Goal: Use online tool/utility: Utilize a website feature to perform a specific function

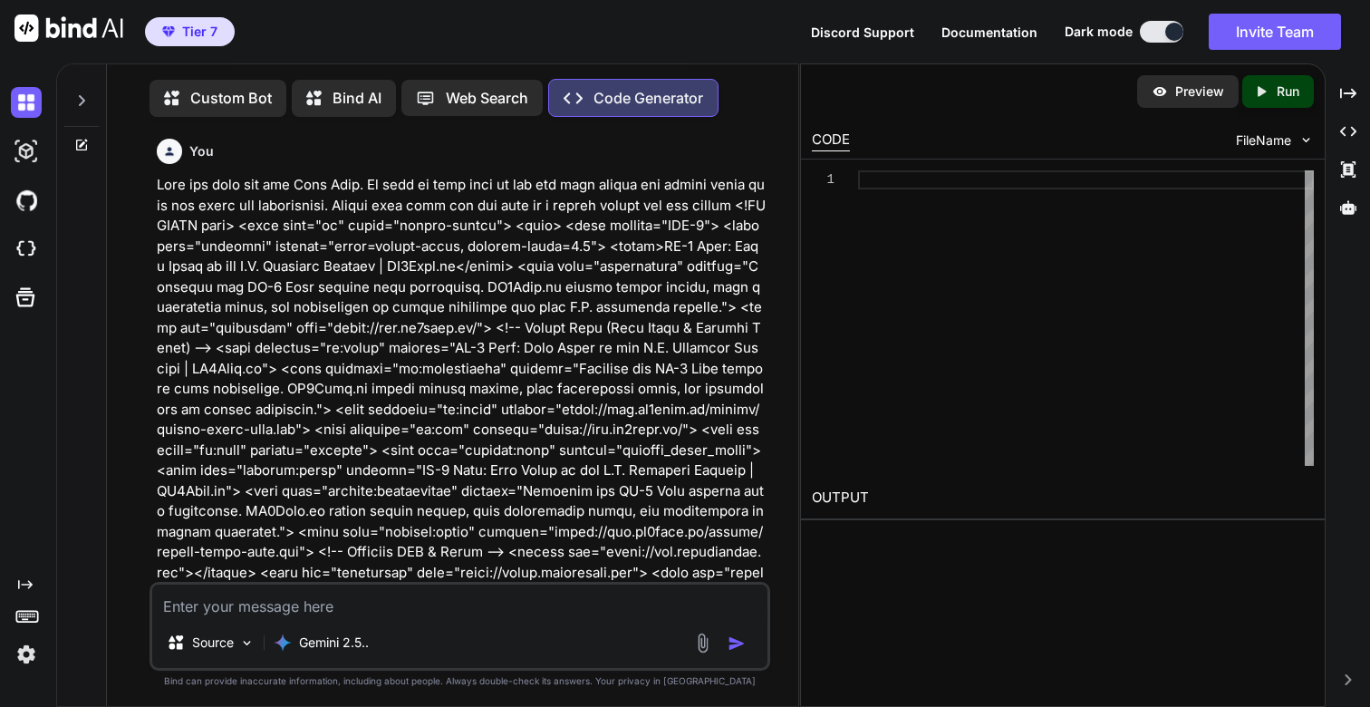
type textarea "x"
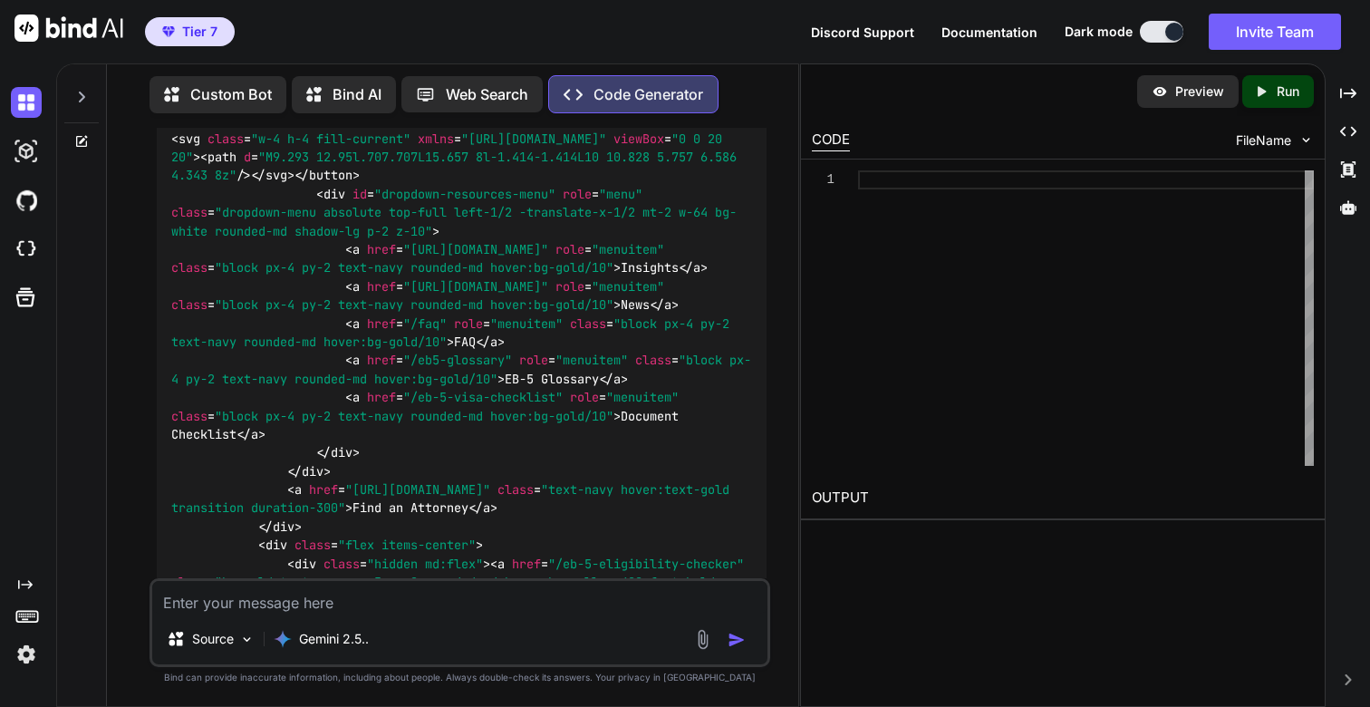
scroll to position [50635, 0]
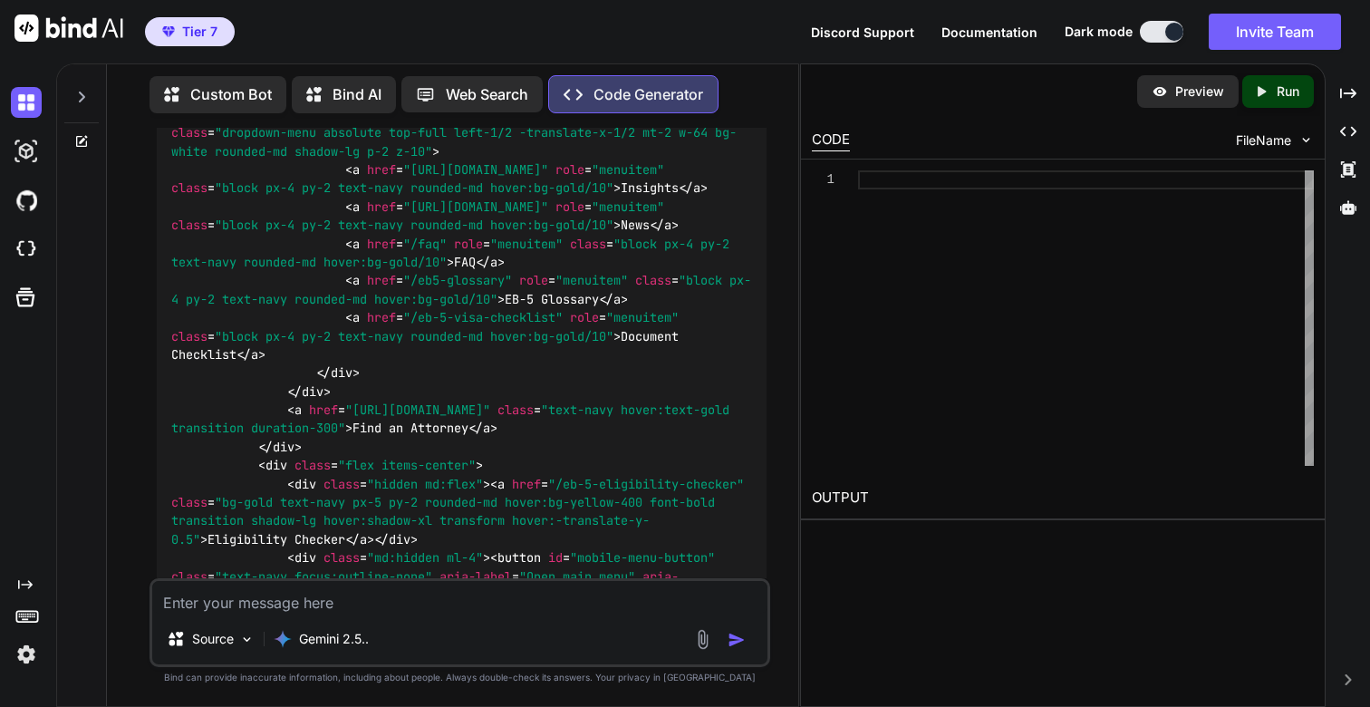
click at [19, 649] on img at bounding box center [26, 654] width 31 height 31
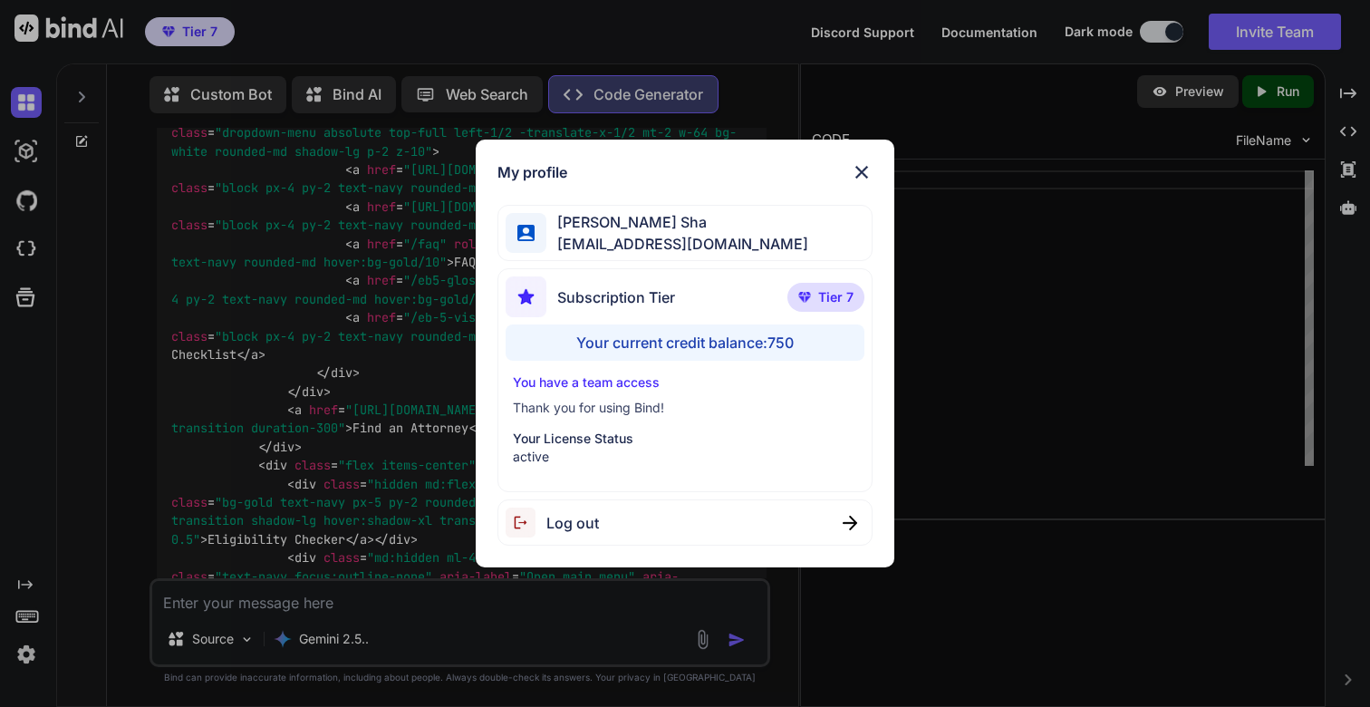
click at [861, 169] on img at bounding box center [862, 172] width 22 height 22
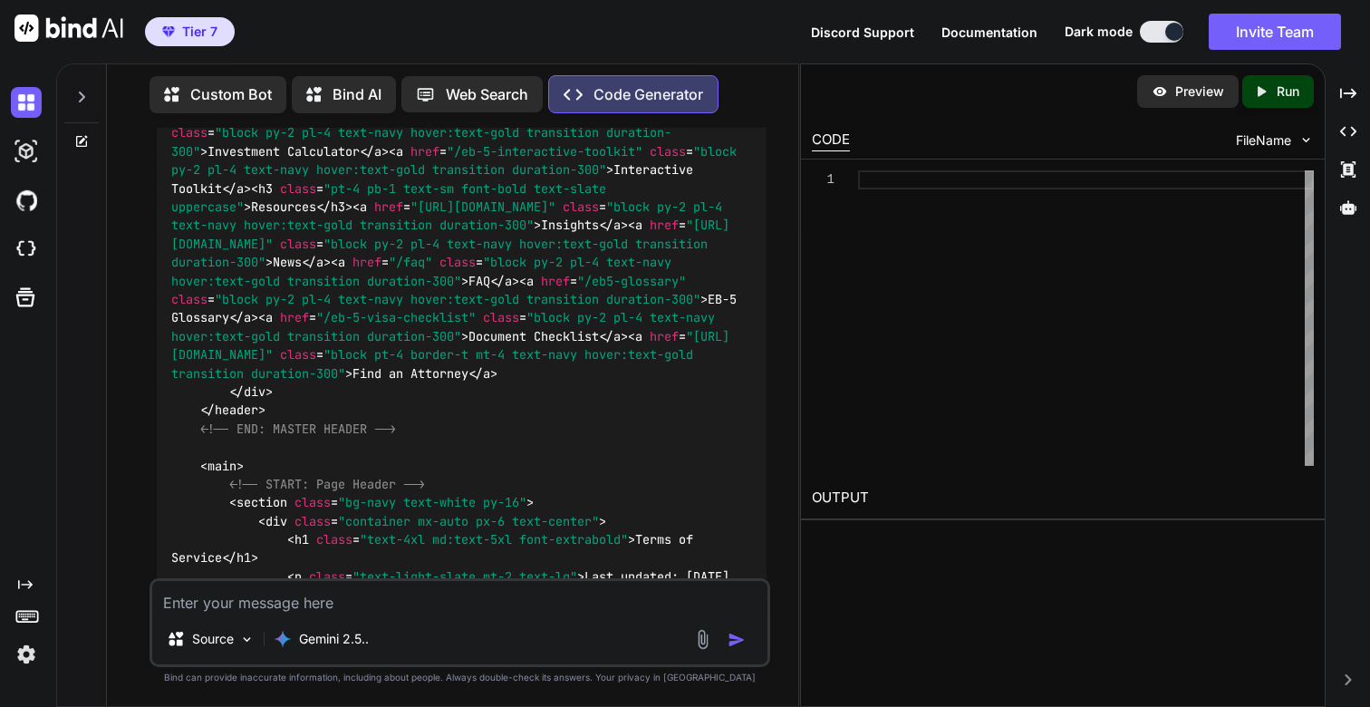
scroll to position [51429, 0]
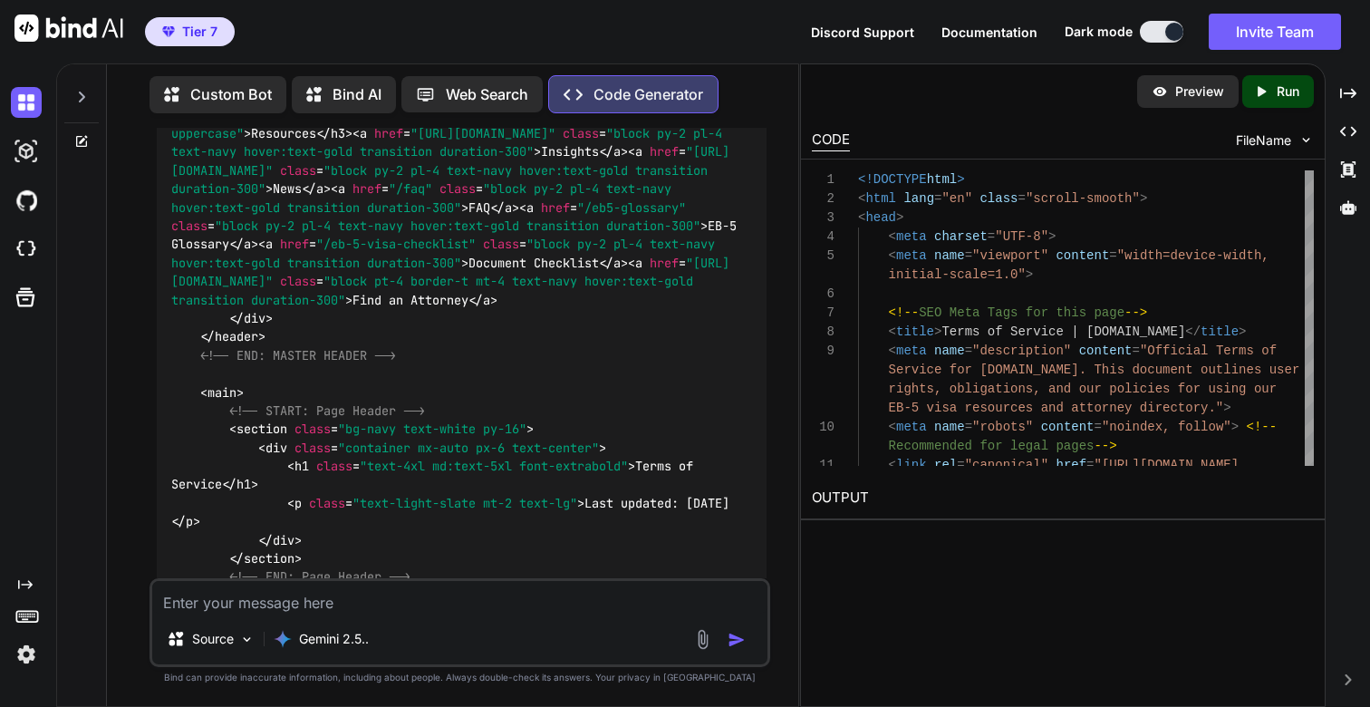
click at [1294, 94] on p "Run" at bounding box center [1288, 91] width 23 height 18
click at [930, 539] on link "[URL][DOMAIN_NAME]" at bounding box center [885, 540] width 147 height 17
click at [944, 543] on link "[URL][DOMAIN_NAME]" at bounding box center [885, 540] width 147 height 17
click at [275, 588] on textarea at bounding box center [459, 597] width 614 height 33
paste textarea "<!DOCTYPE html> <html lang="en"> <head> <meta charset="UTF-8"> <meta name="view…"
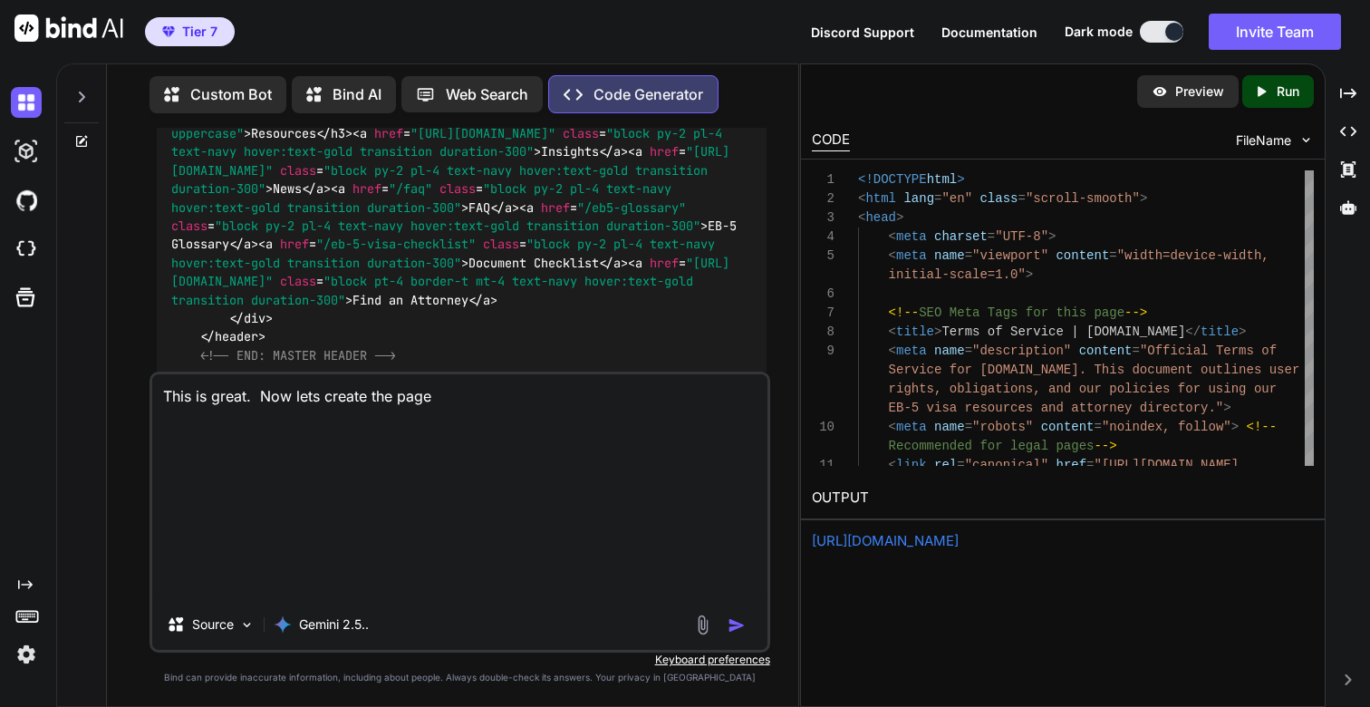
scroll to position [0, 0]
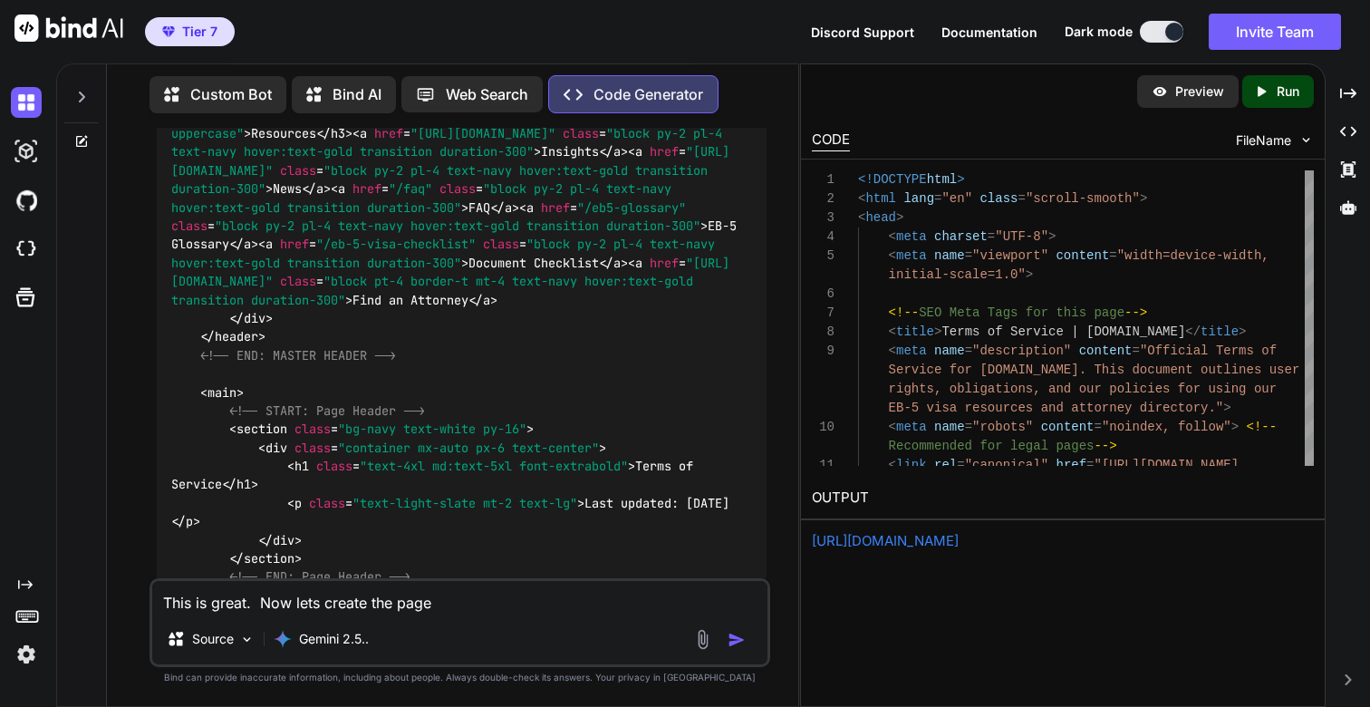
paste textarea "/privacy-policy"
type textarea "This is great. Now lets create the page /privacy-policy"
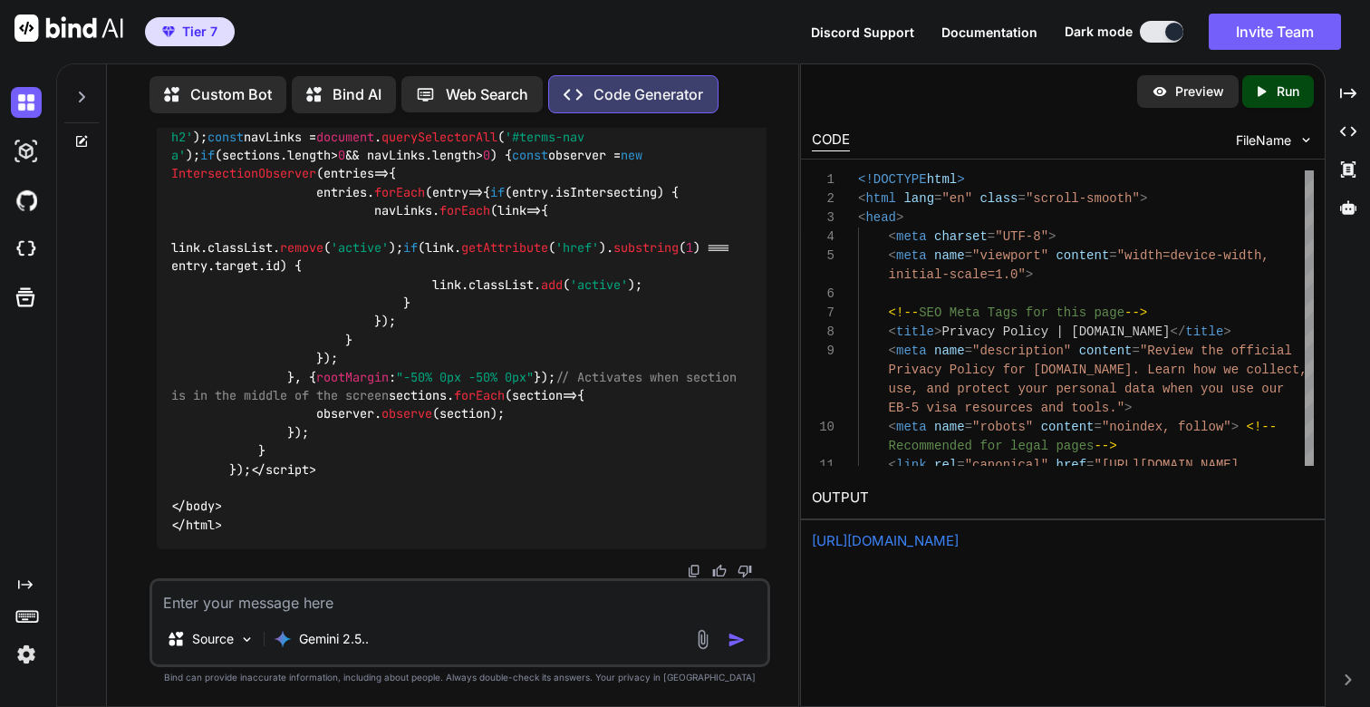
scroll to position [70513, 0]
click at [1277, 94] on p "Run" at bounding box center [1288, 91] width 23 height 18
click at [920, 549] on div "[URL][DOMAIN_NAME]" at bounding box center [1063, 541] width 502 height 21
click at [920, 546] on link "[URL][DOMAIN_NAME]" at bounding box center [885, 540] width 147 height 17
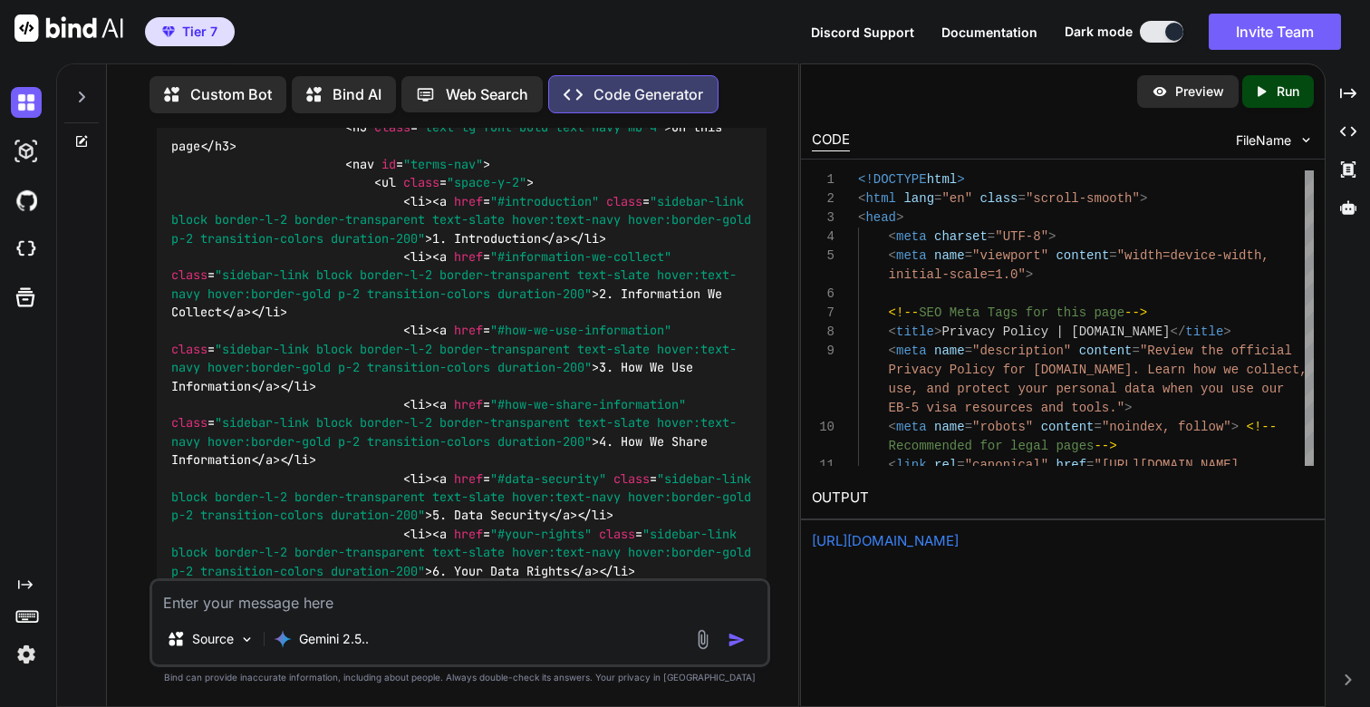
scroll to position [61585, 0]
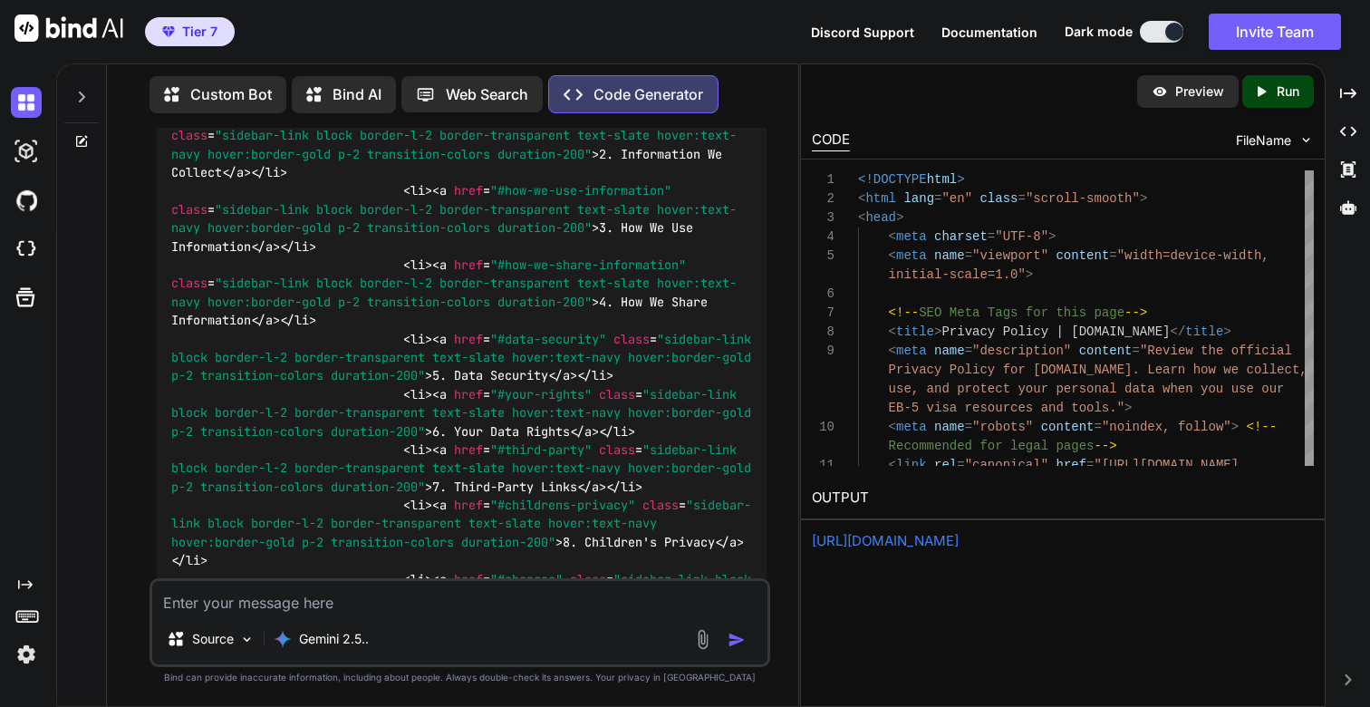
click at [323, 584] on textarea at bounding box center [459, 597] width 614 height 33
paste textarea "Lore ip dolor. Sit amet cons adip el sed doe temp incidi utlabo etd magnaa enim…"
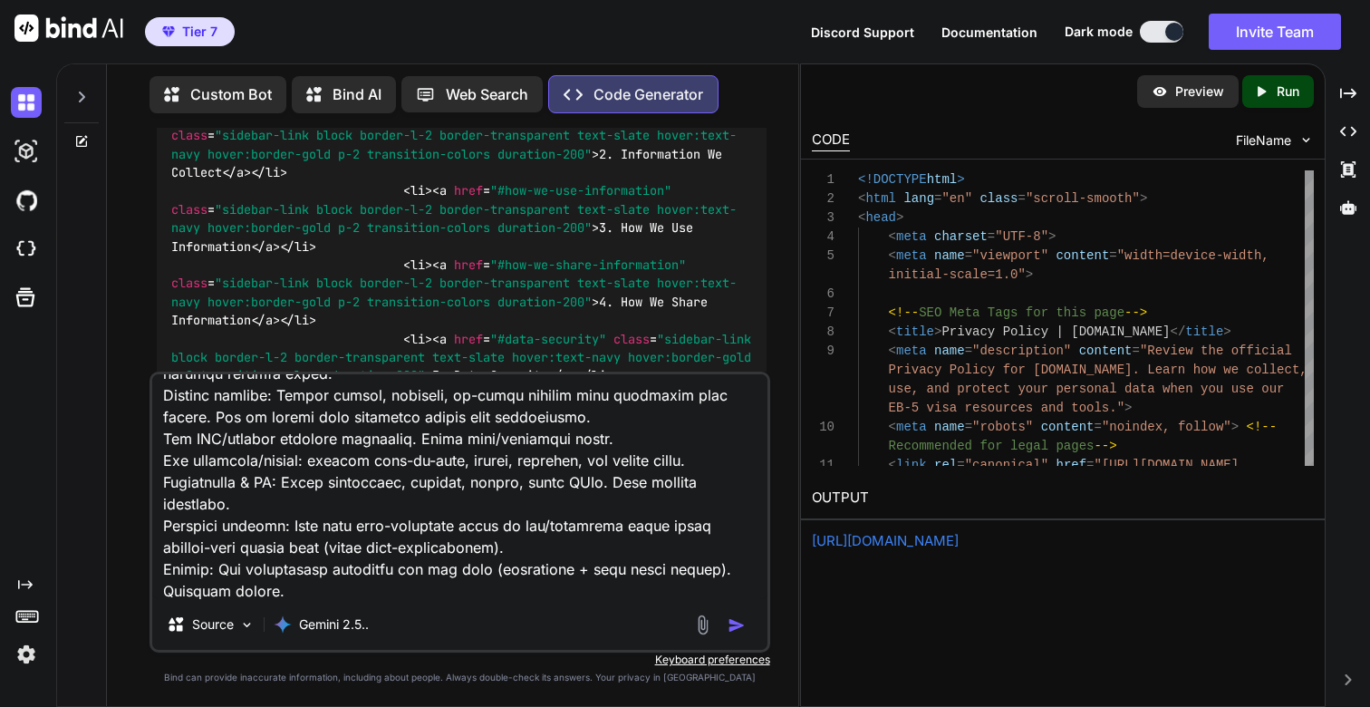
scroll to position [0, 0]
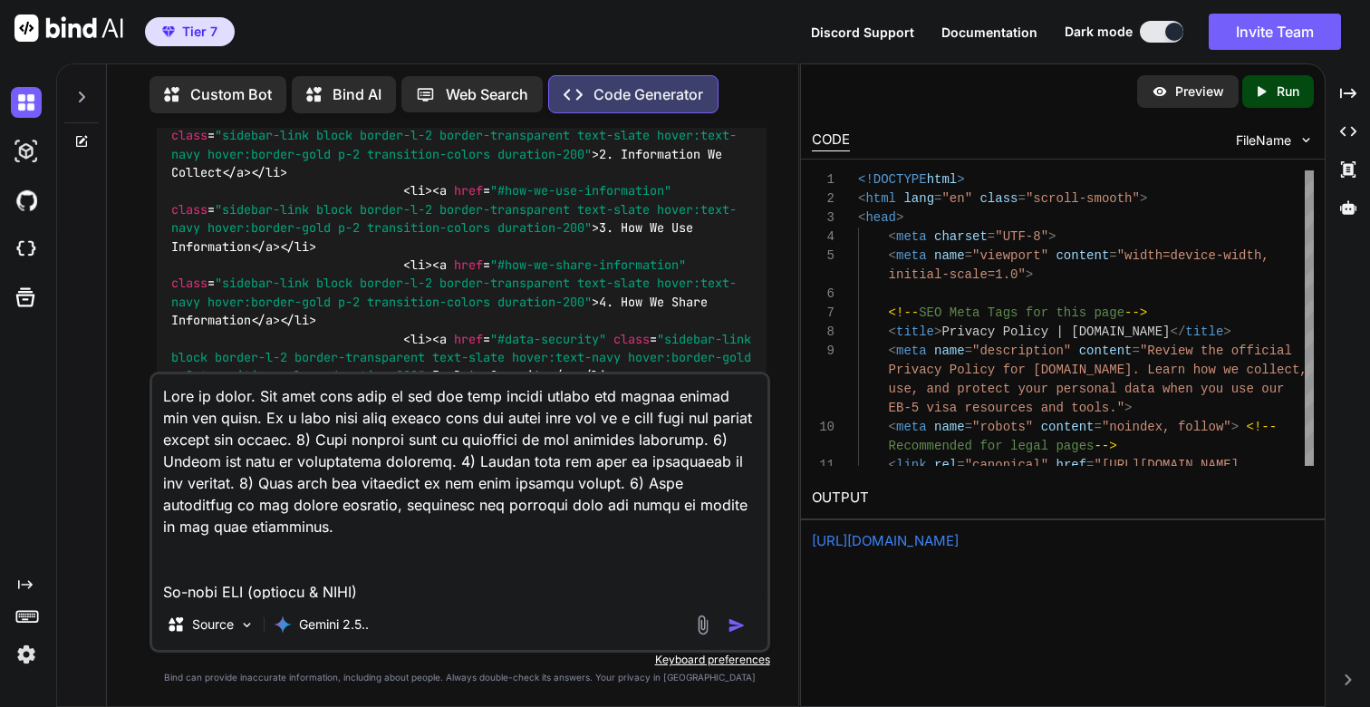
click at [261, 394] on textarea at bounding box center [459, 486] width 614 height 225
click at [342, 434] on textarea at bounding box center [459, 486] width 614 height 225
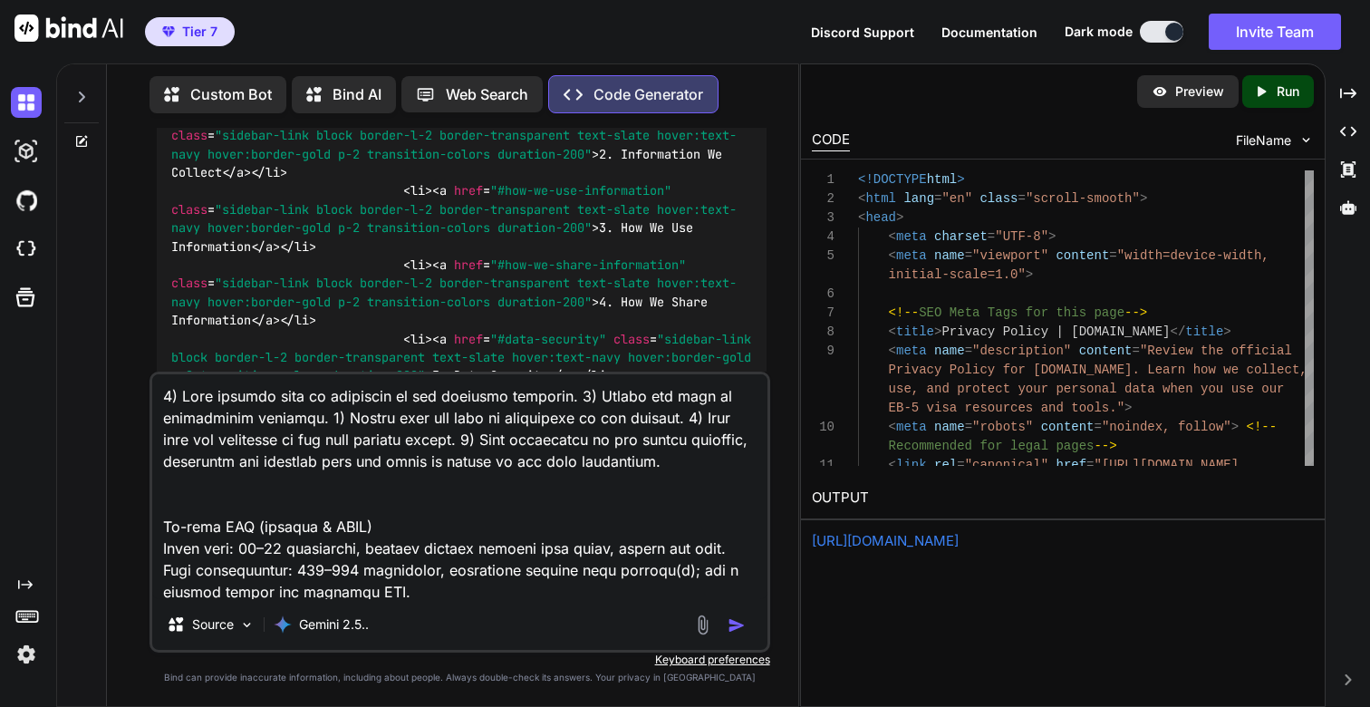
scroll to position [265, 0]
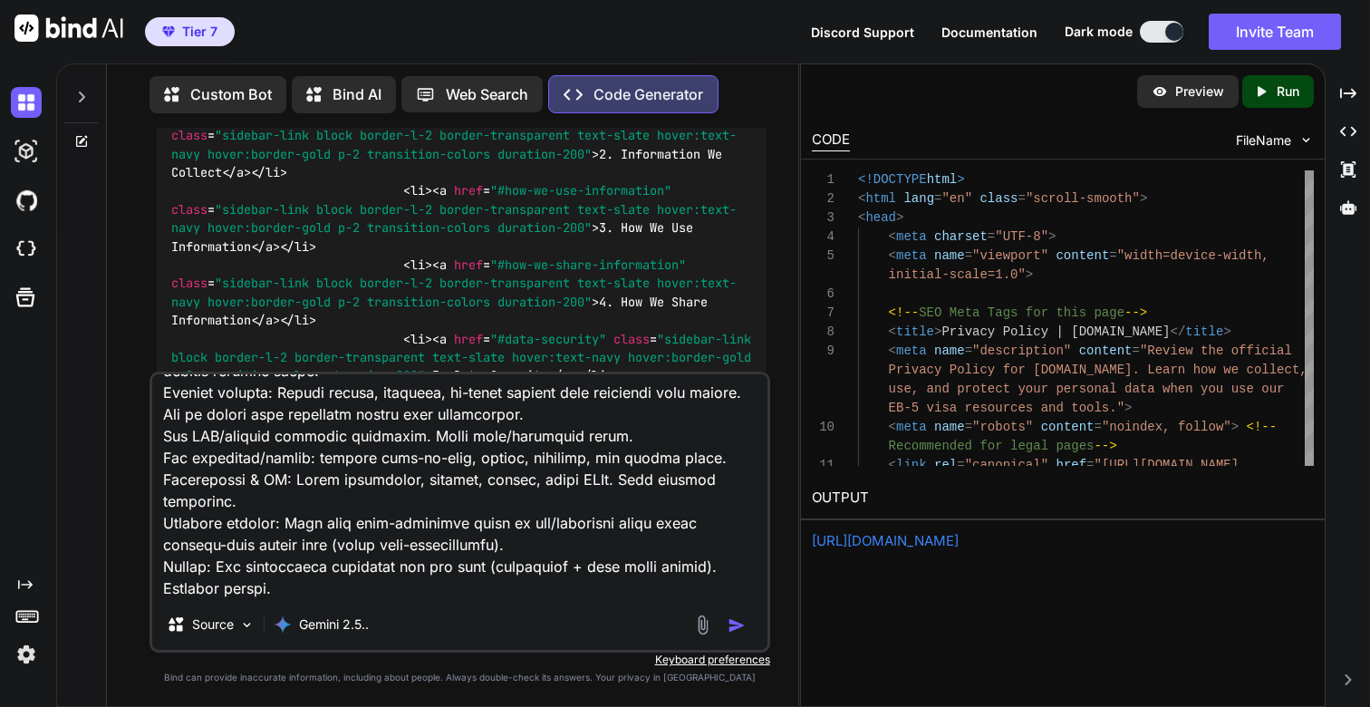
type textarea "1) Lore ipsumdo sita co adipiscin el sed doeiusmo temporin. 0) Utlabo etd magn …"
click at [727, 626] on img "button" at bounding box center [736, 625] width 18 height 18
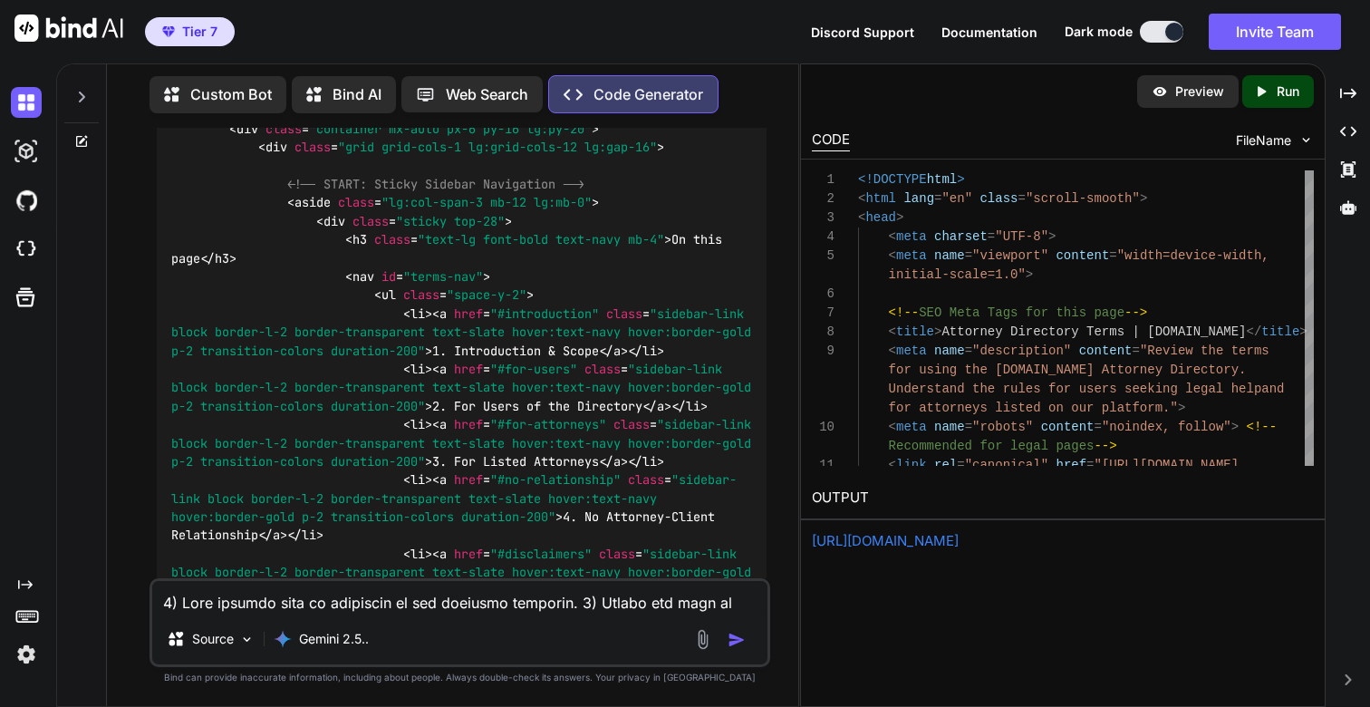
scroll to position [0, 0]
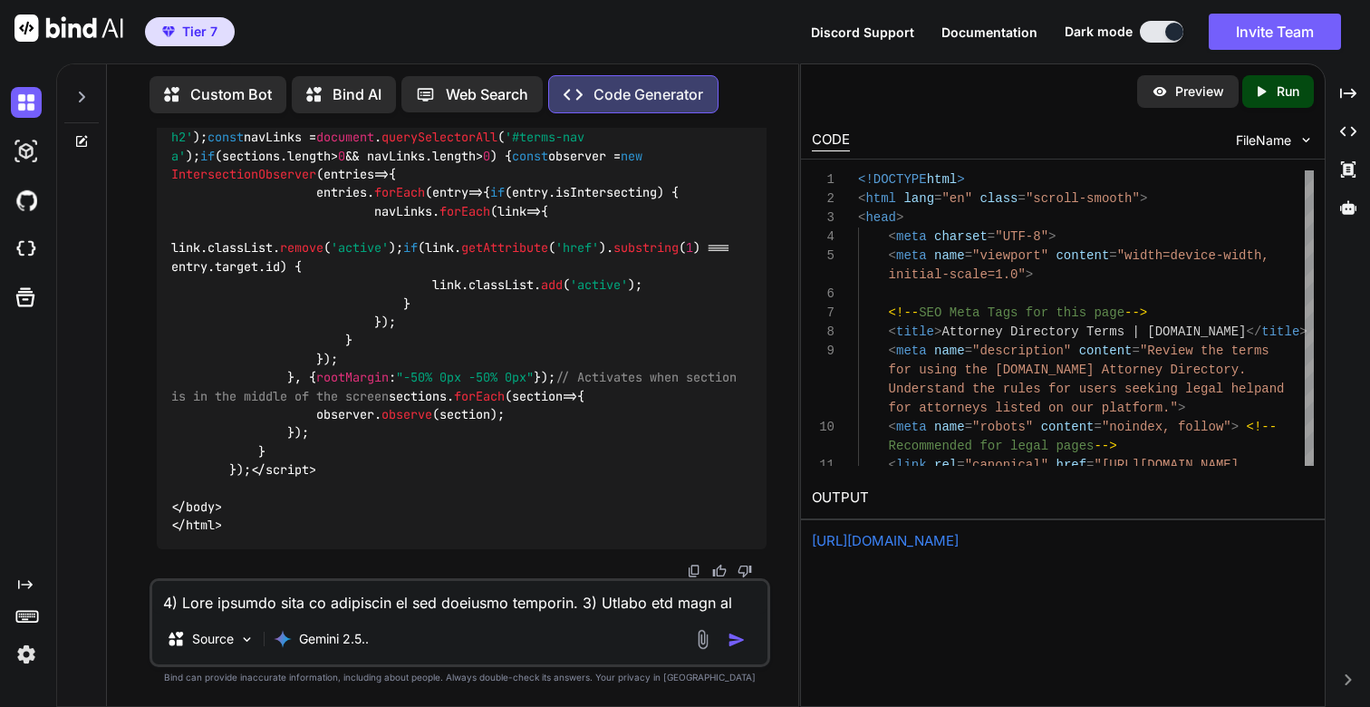
scroll to position [80350, 0]
click at [1281, 92] on p "Run" at bounding box center [1288, 91] width 23 height 18
click at [937, 546] on link "[URL][DOMAIN_NAME]" at bounding box center [885, 540] width 147 height 17
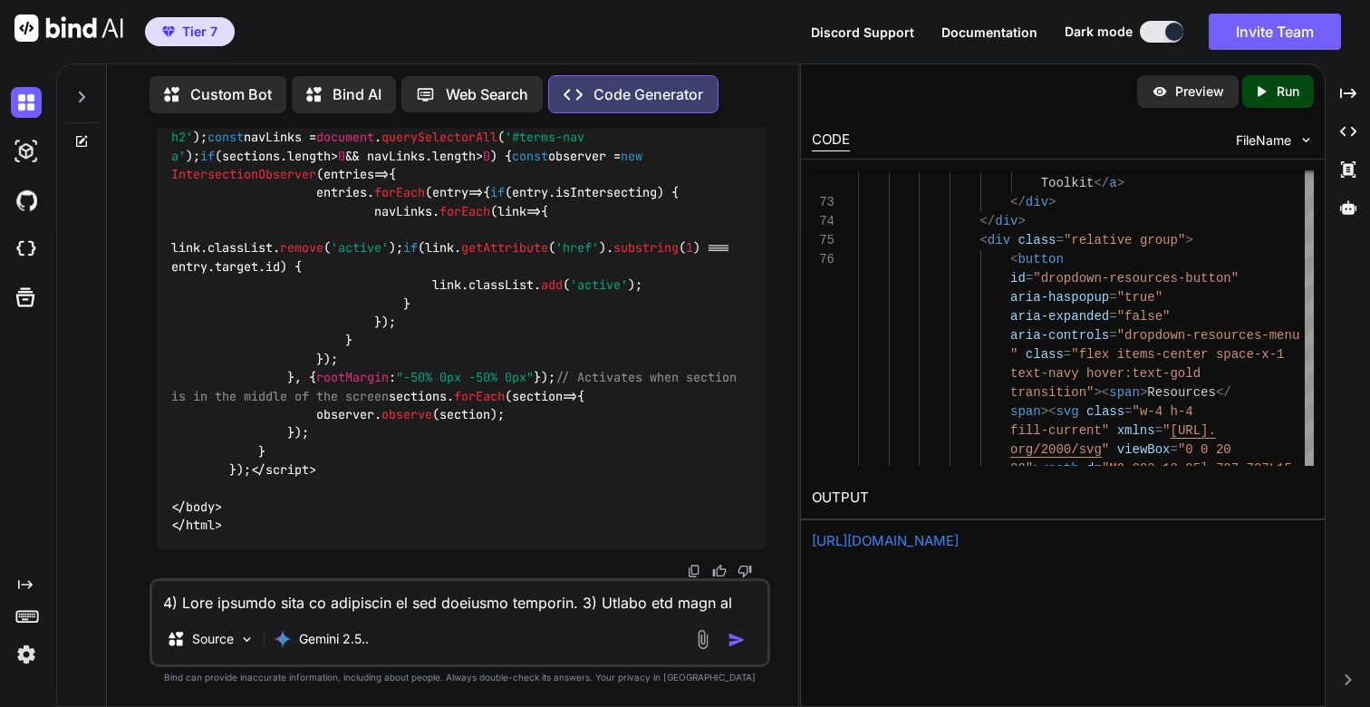
click at [1284, 90] on p "Run" at bounding box center [1288, 91] width 23 height 18
click at [926, 535] on link "[URL][DOMAIN_NAME]" at bounding box center [885, 540] width 147 height 17
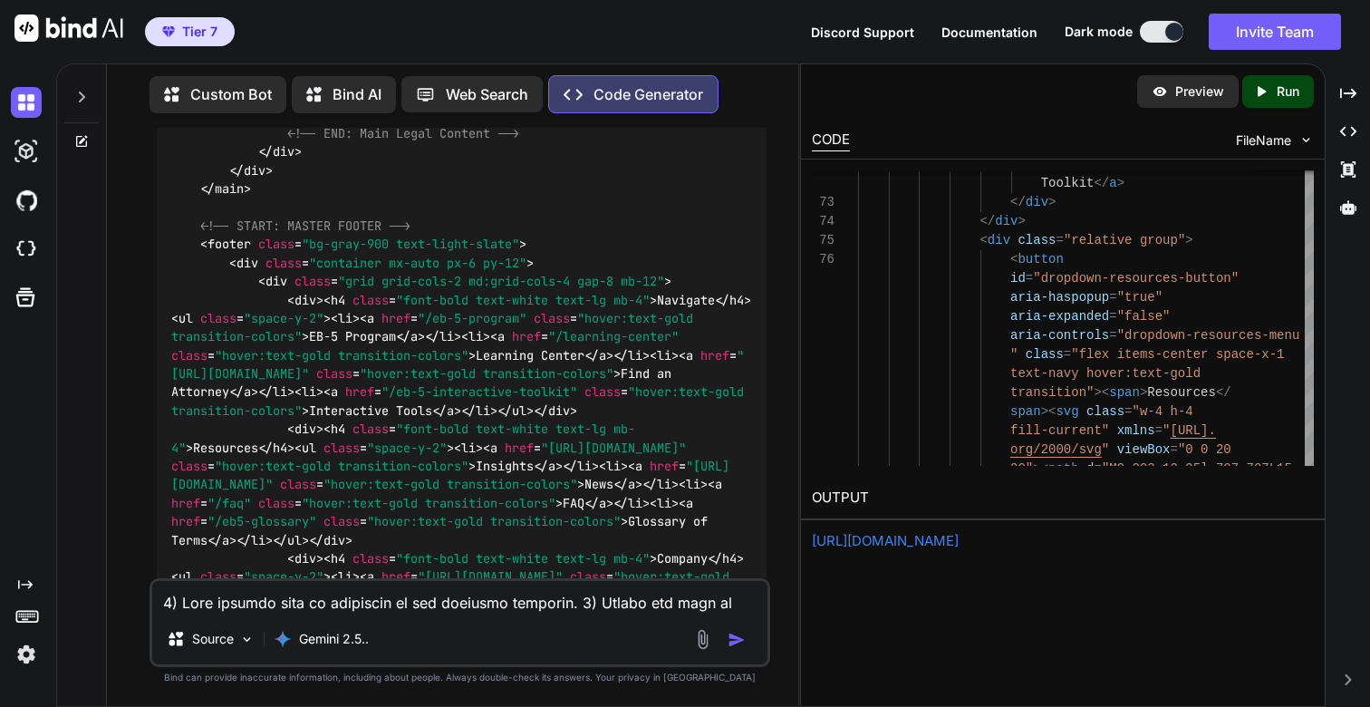
scroll to position [73708, 0]
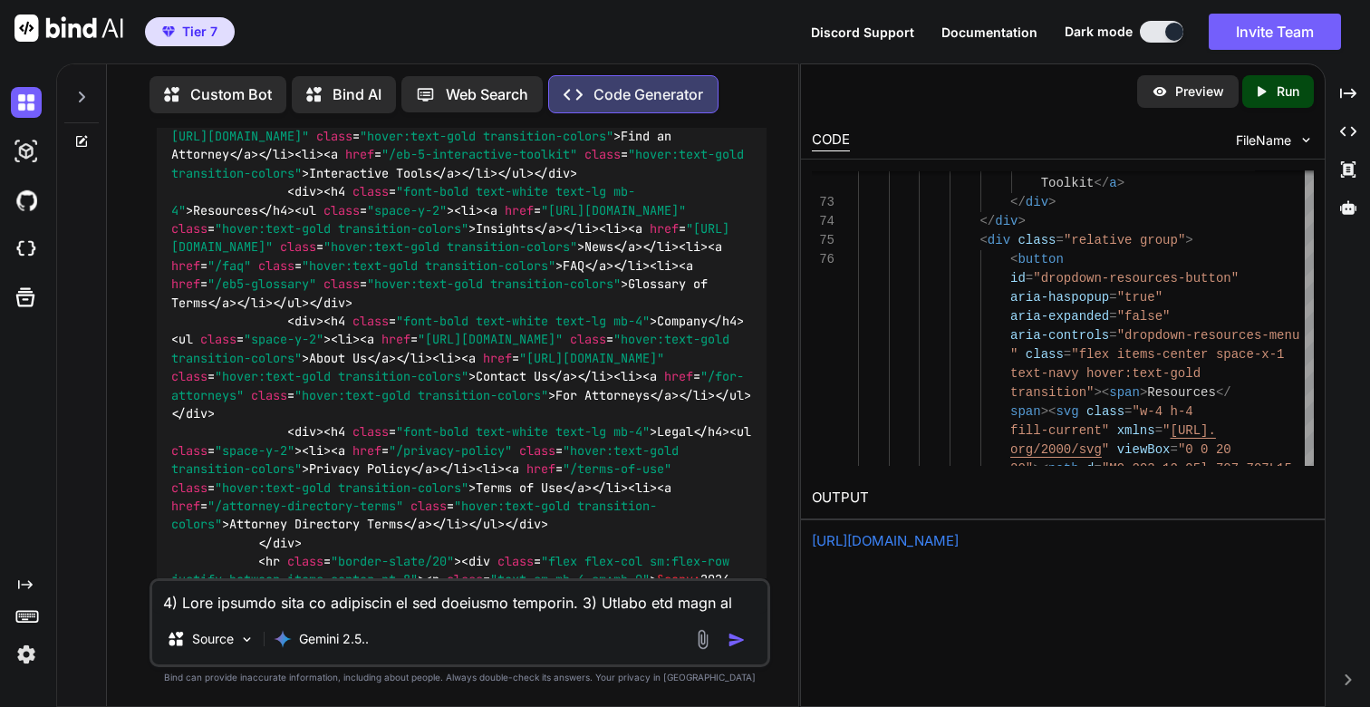
click at [213, 610] on textarea at bounding box center [459, 597] width 614 height 33
paste textarea "Lore ip dolor. Sit amet cons adip el sed doe temp incidi utlabo etd magnaa enim…"
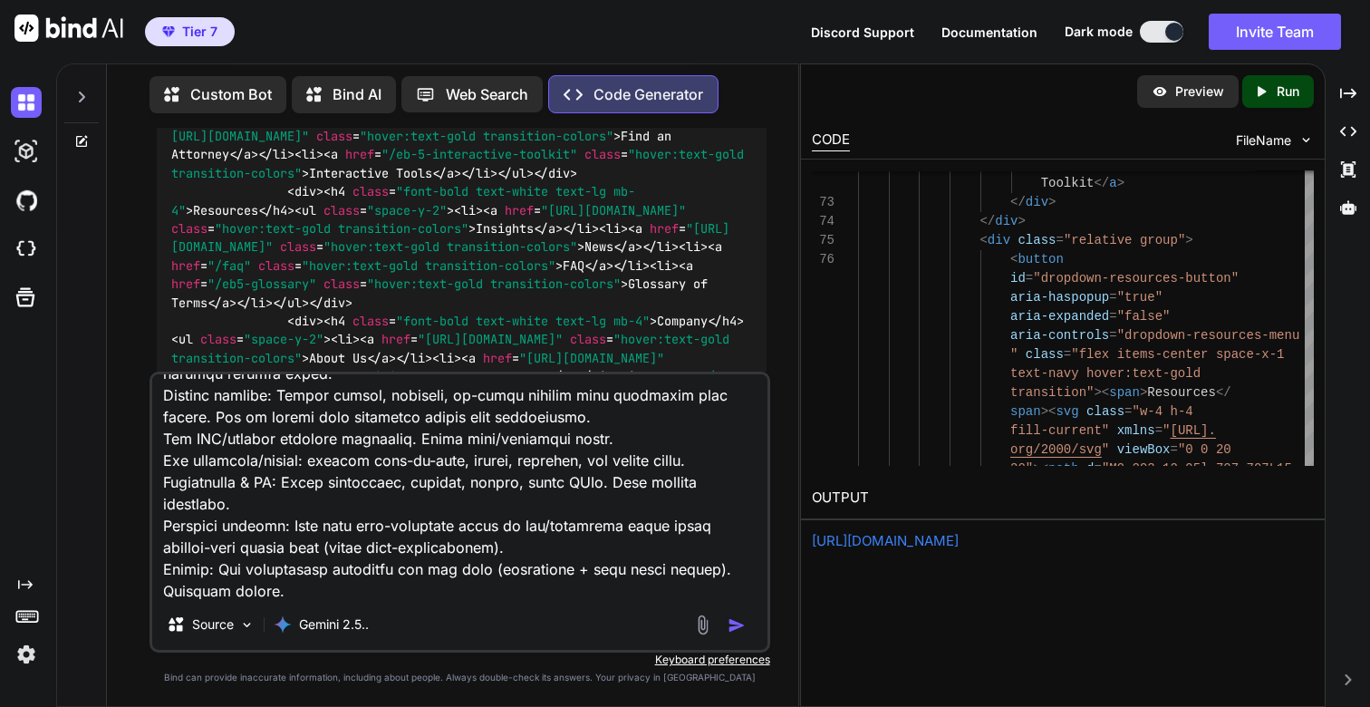
scroll to position [0, 0]
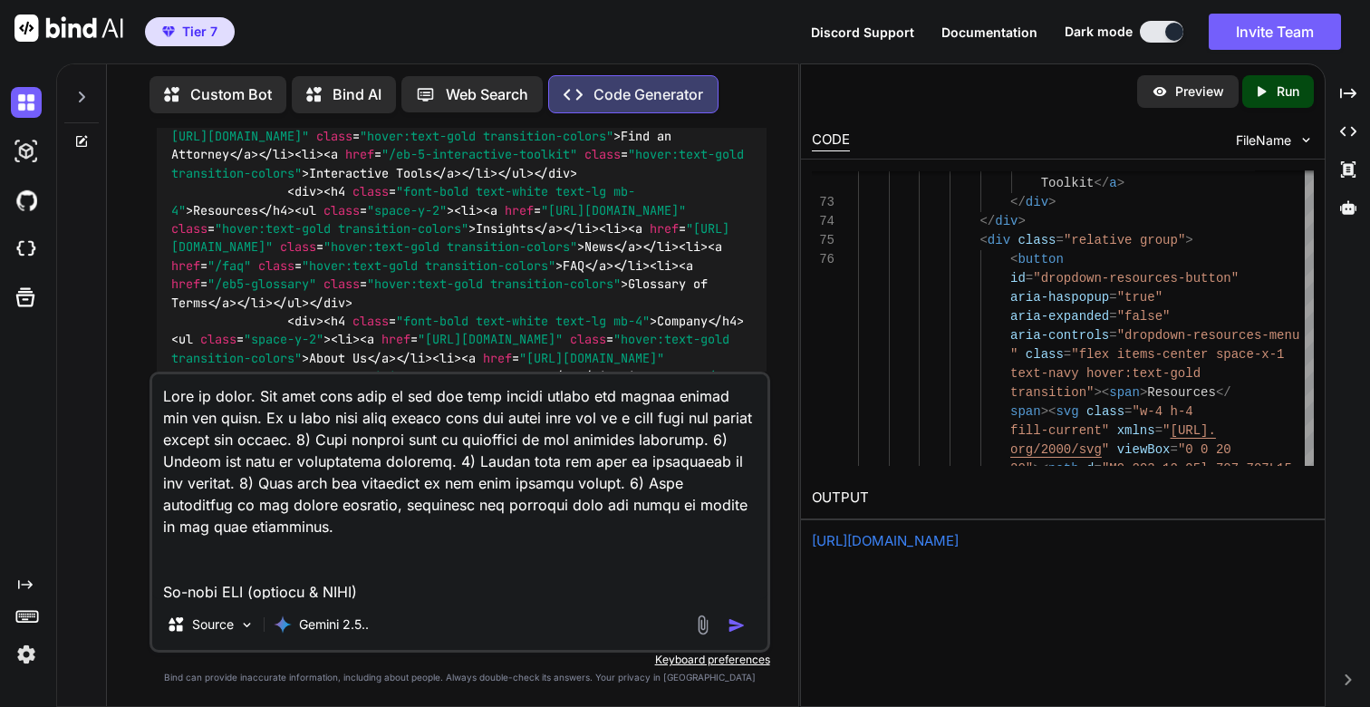
click at [262, 398] on textarea at bounding box center [459, 486] width 614 height 225
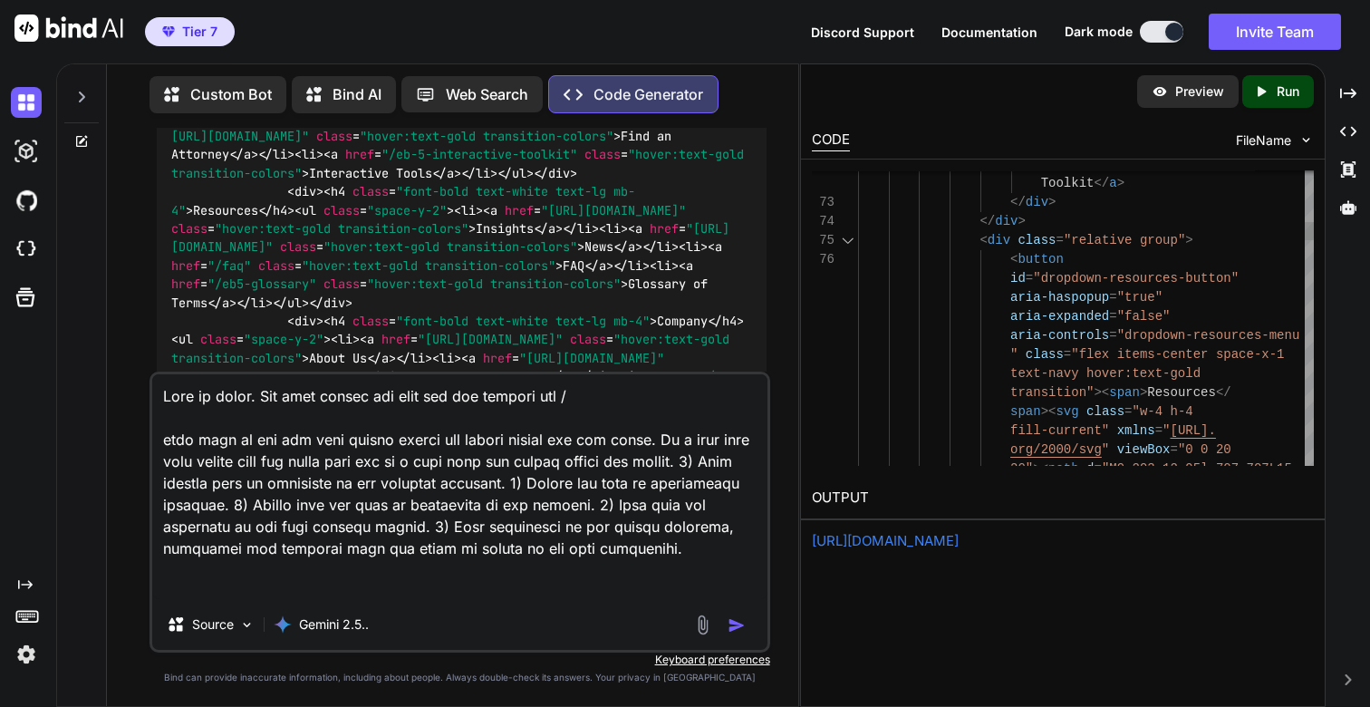
paste textarea "Disclaimer"
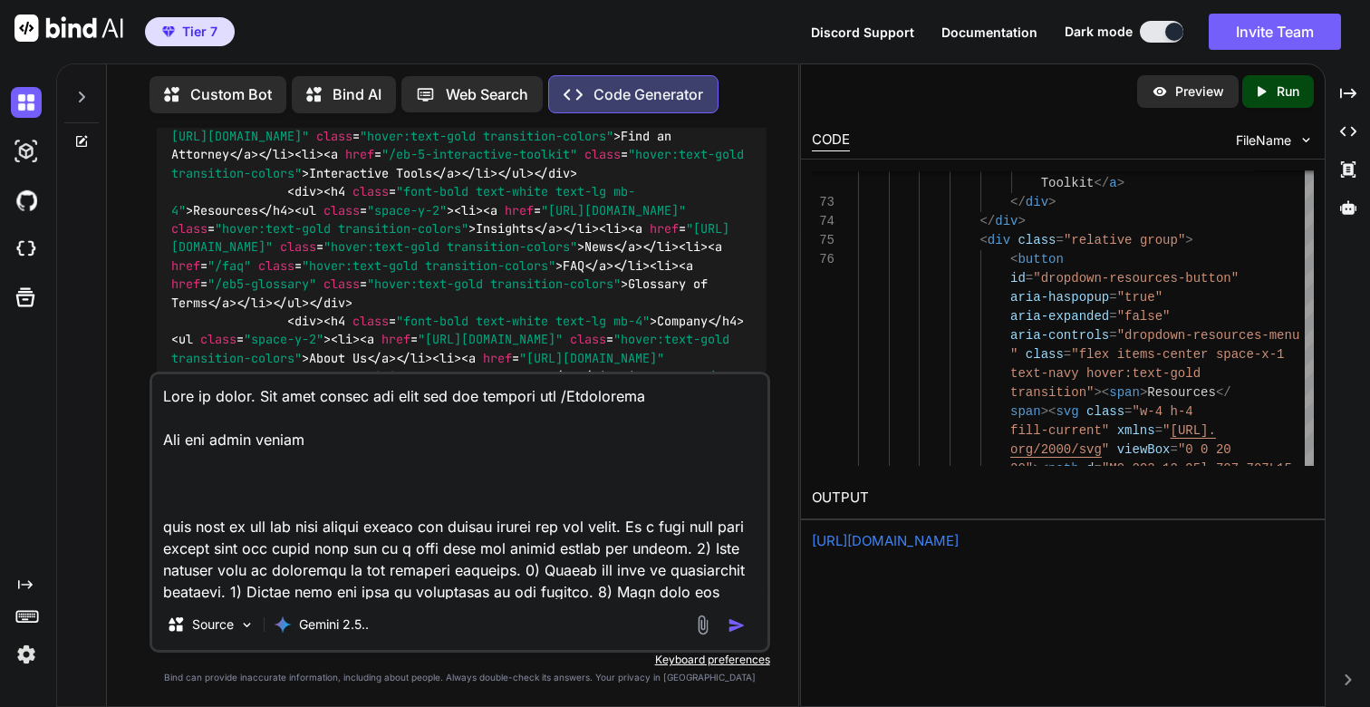
paste textarea "Key points Content is general information/education, not legal advice; consult …"
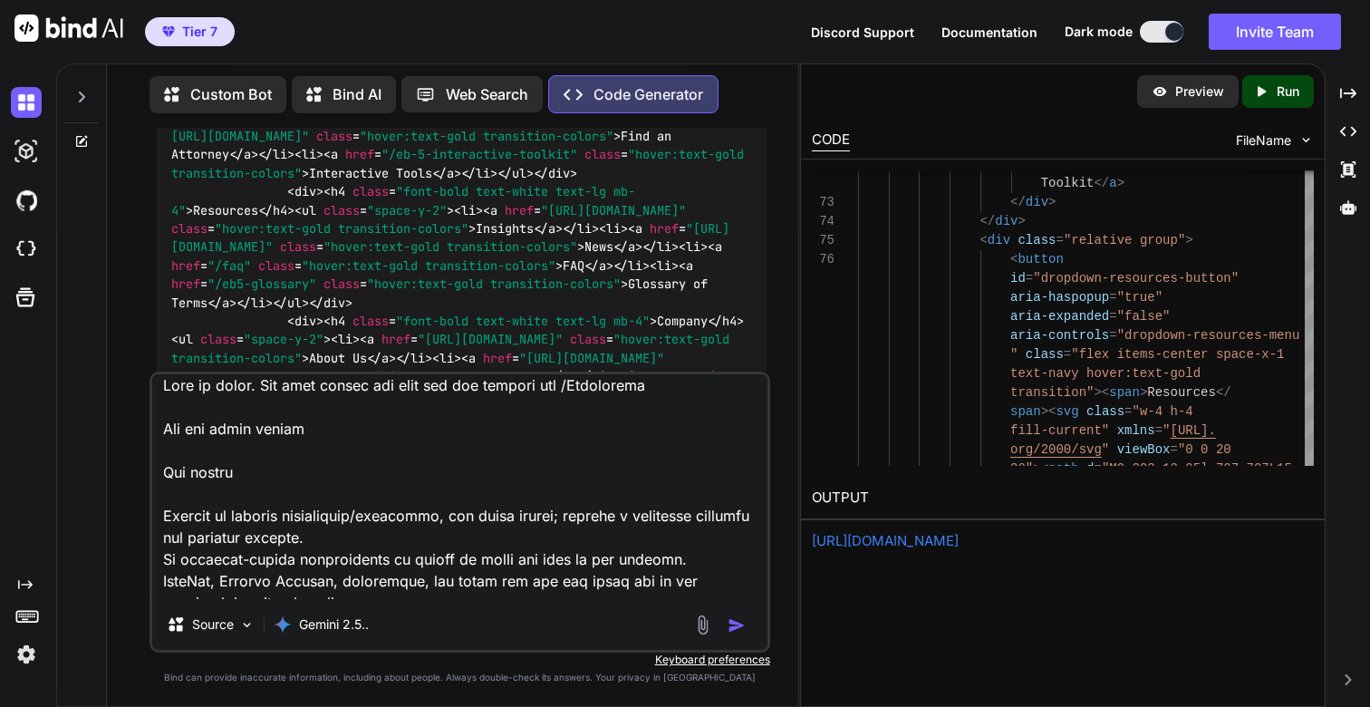
scroll to position [20, 0]
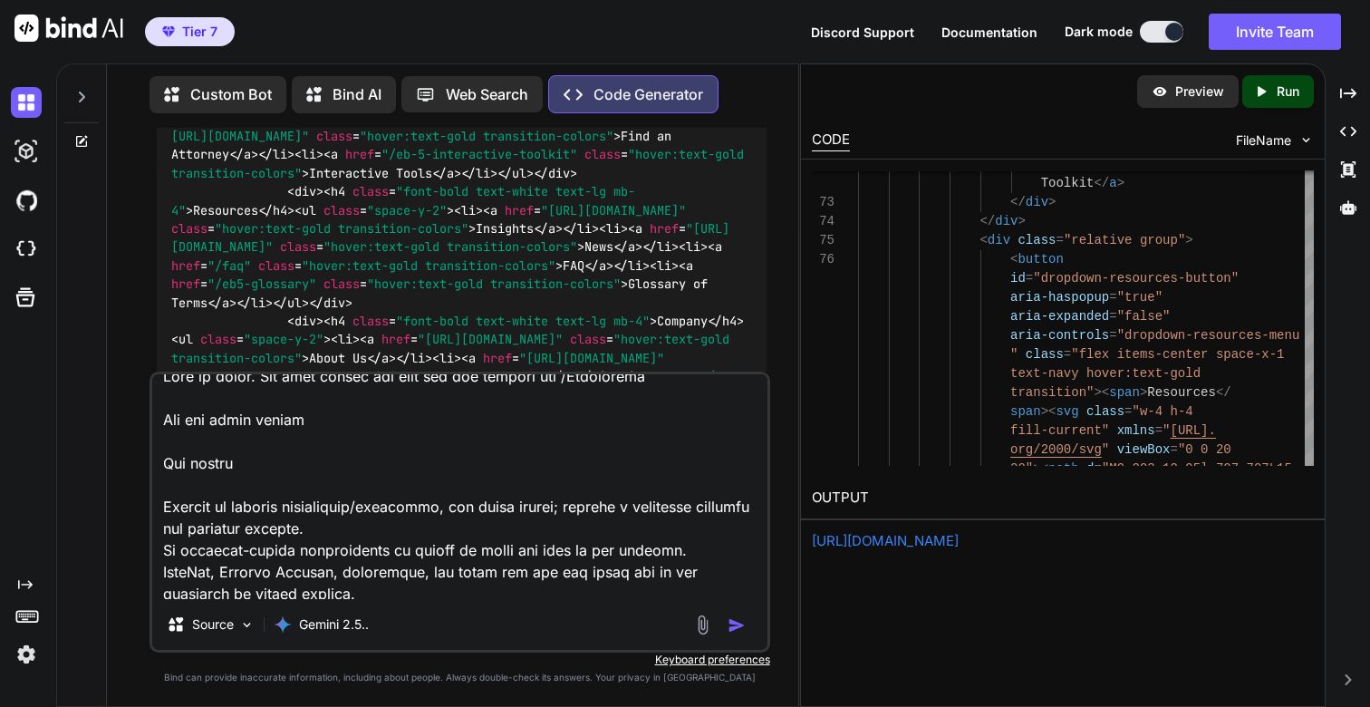
click at [306, 463] on textarea at bounding box center [459, 486] width 614 height 225
click at [363, 418] on textarea at bounding box center [459, 486] width 614 height 225
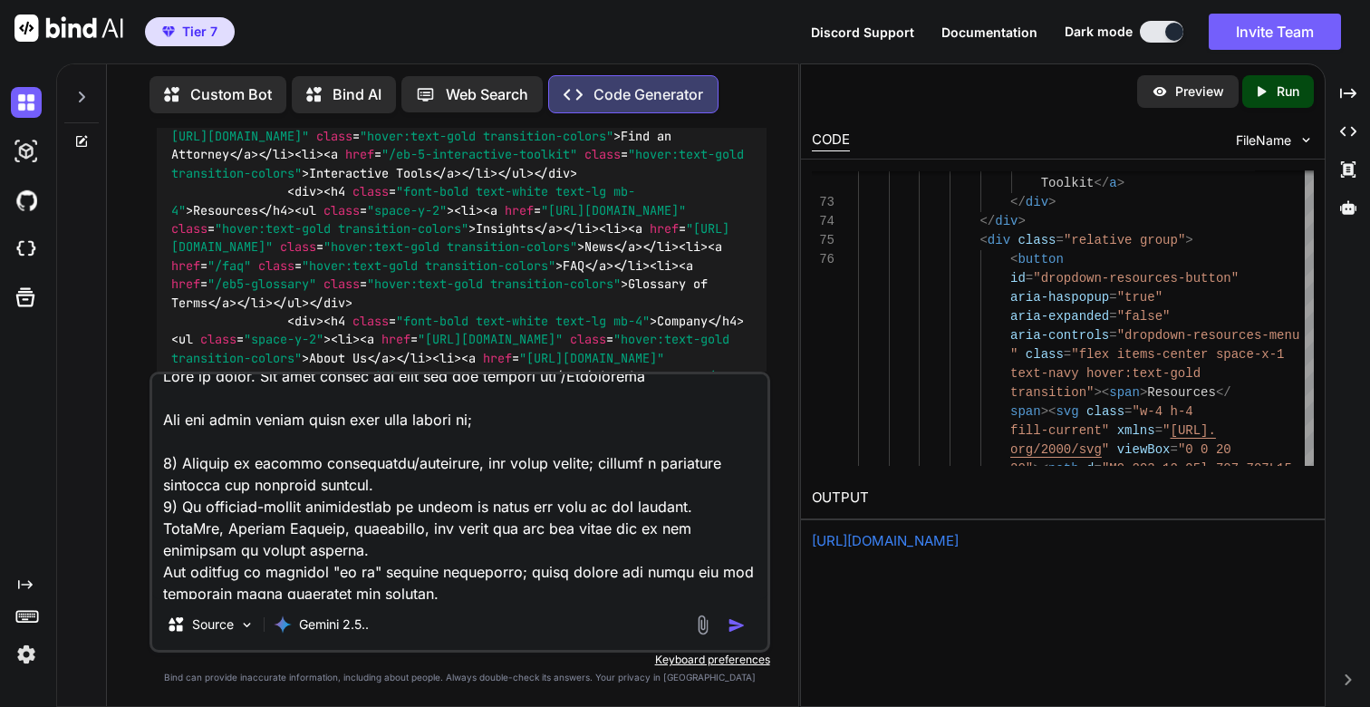
click at [435, 532] on textarea at bounding box center [459, 486] width 614 height 225
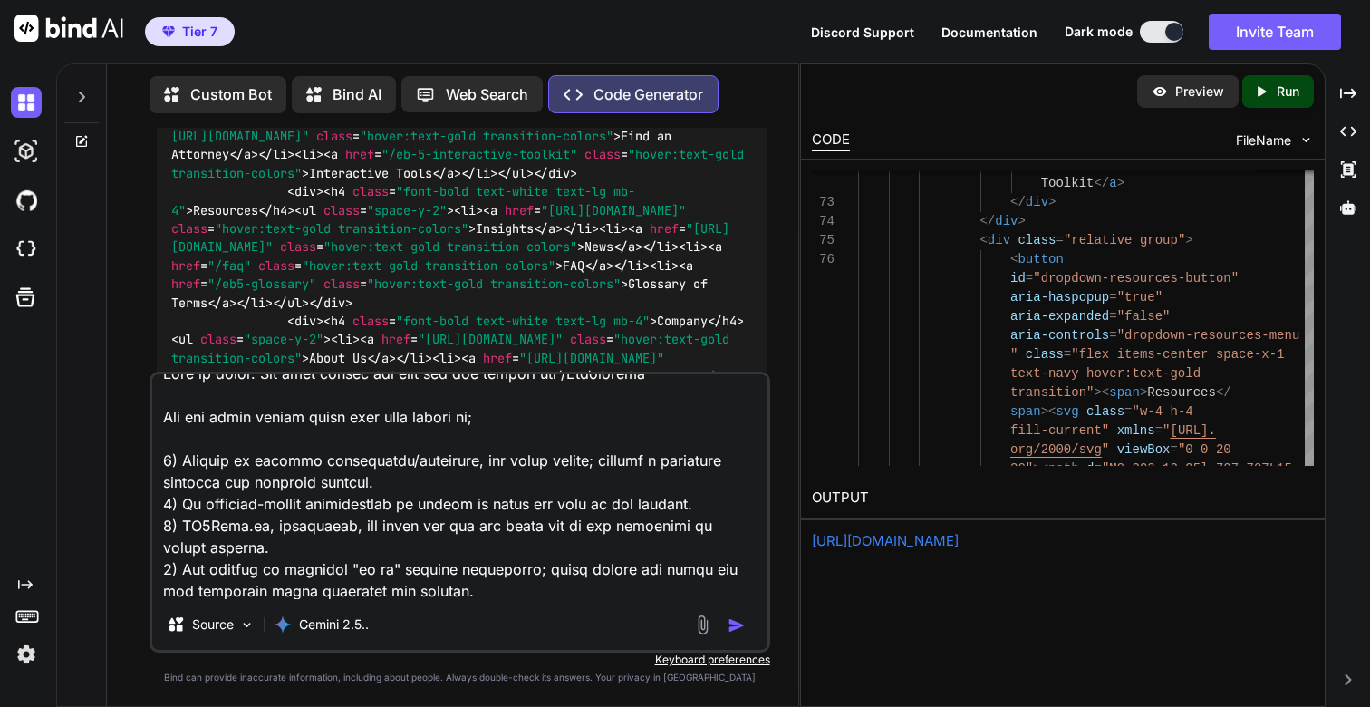
scroll to position [149, 0]
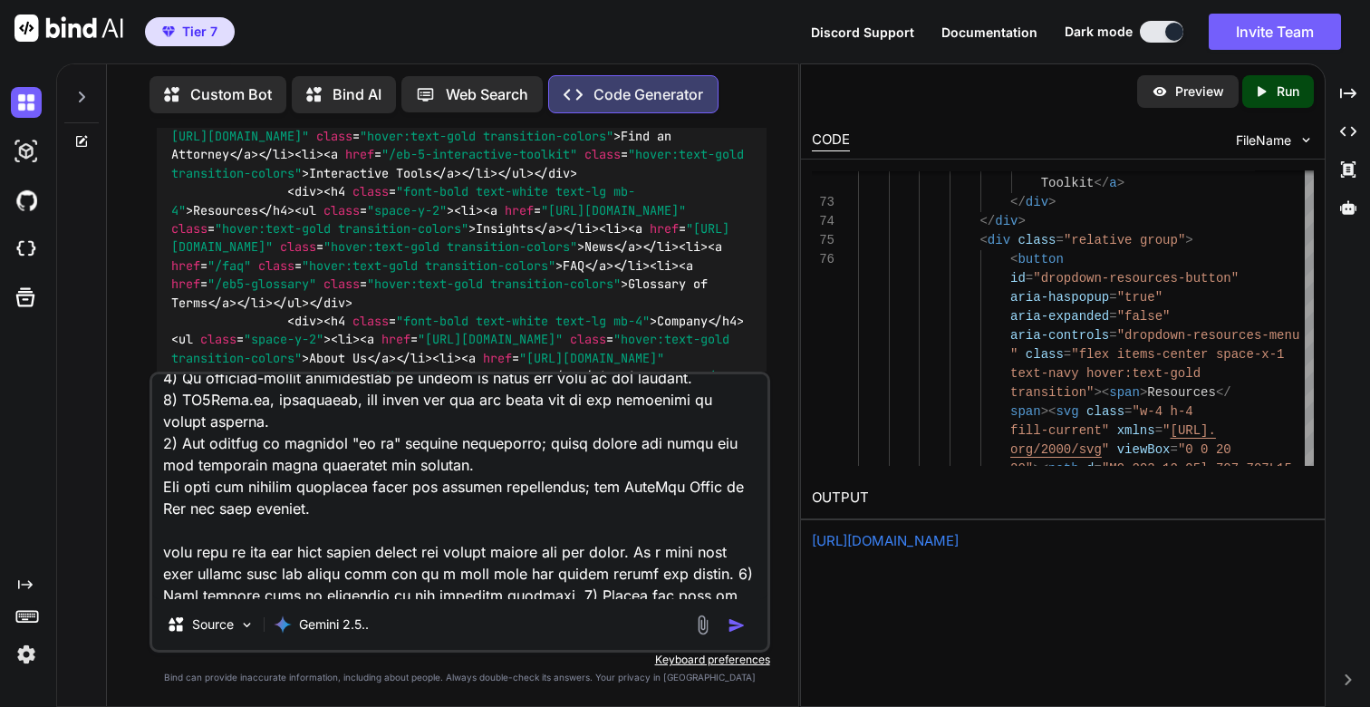
drag, startPoint x: 255, startPoint y: 400, endPoint x: 186, endPoint y: 401, distance: 68.9
click at [186, 401] on textarea at bounding box center [459, 486] width 614 height 225
click at [636, 486] on textarea at bounding box center [459, 486] width 614 height 225
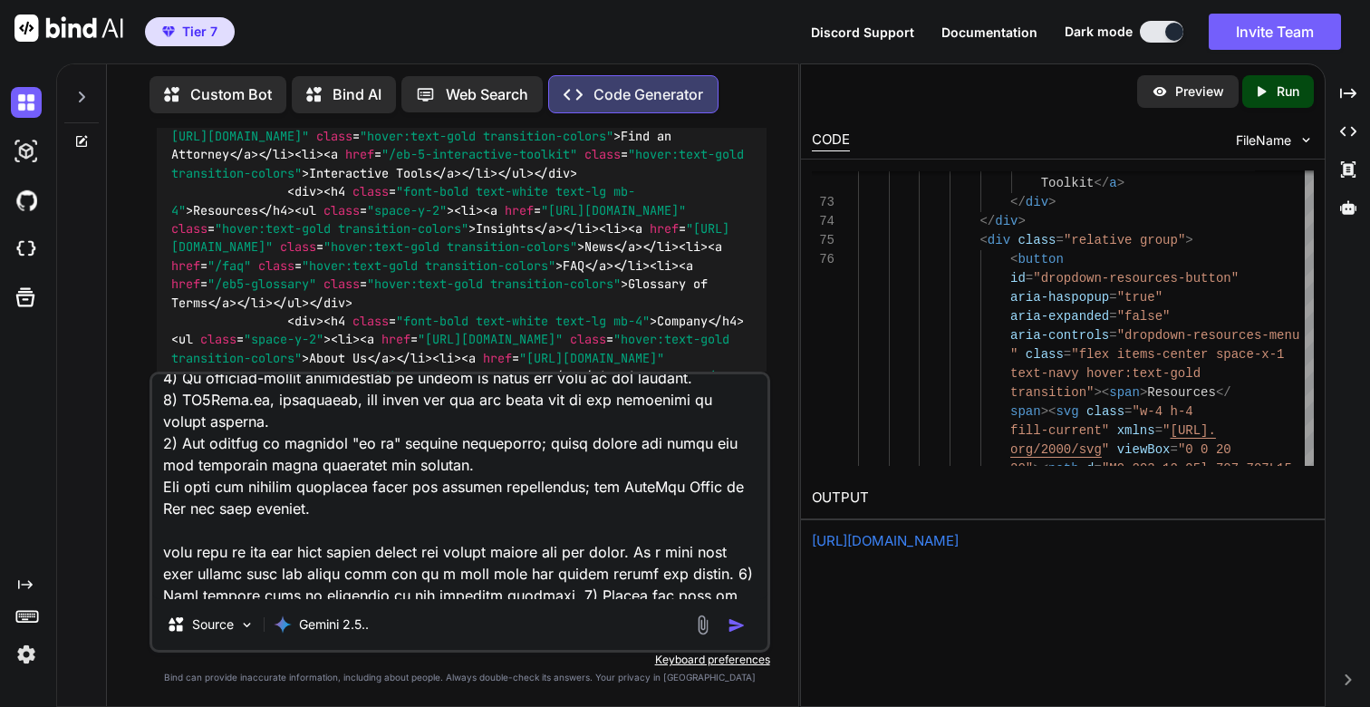
paste textarea "[DOMAIN_NAME]"
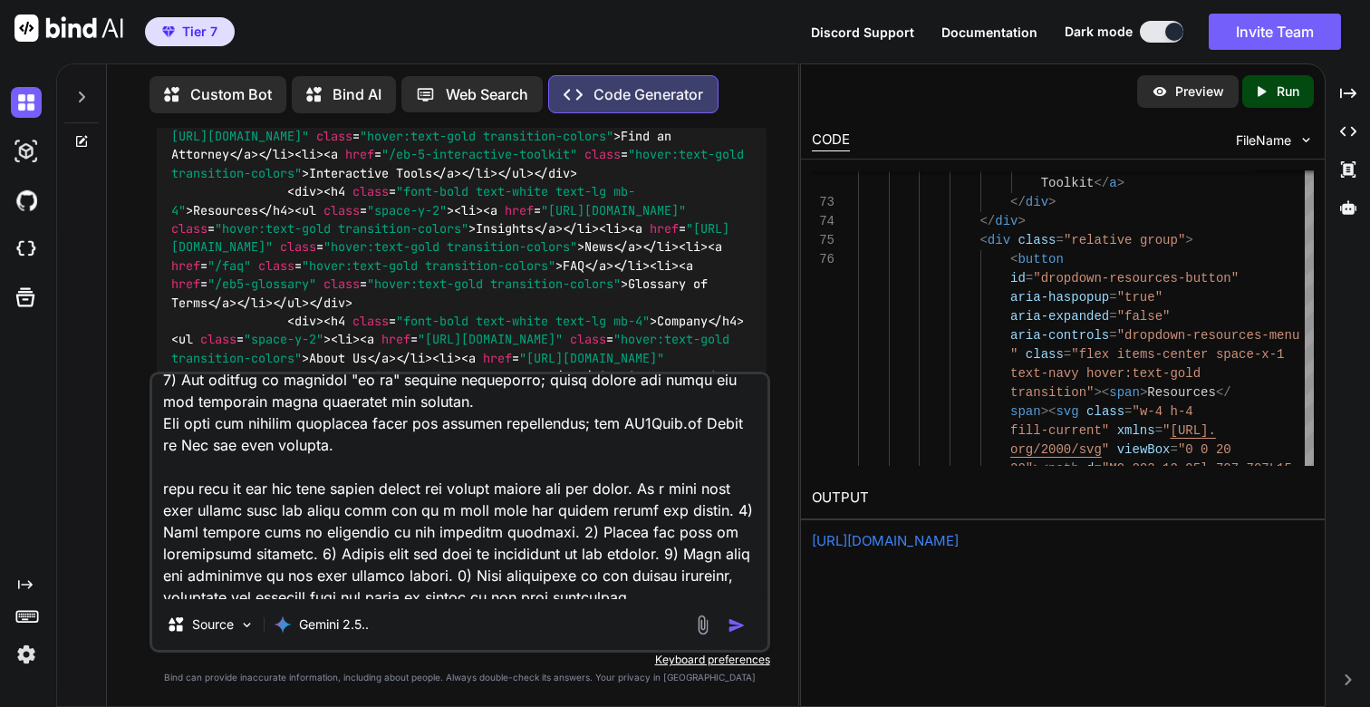
scroll to position [214, 0]
click at [377, 487] on textarea at bounding box center [459, 486] width 614 height 225
click at [683, 487] on textarea at bounding box center [459, 486] width 614 height 225
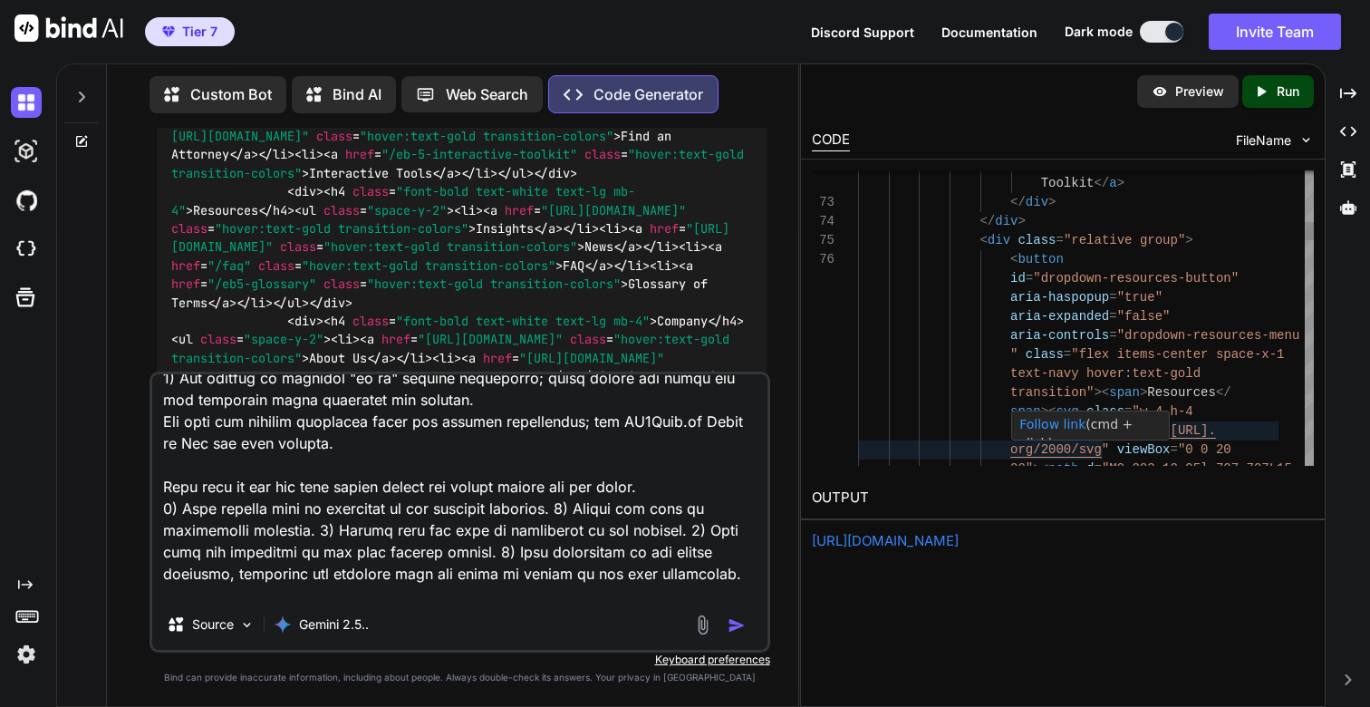
type textarea "This is great. Now lets create the page and its content for /Disclaimer The key…"
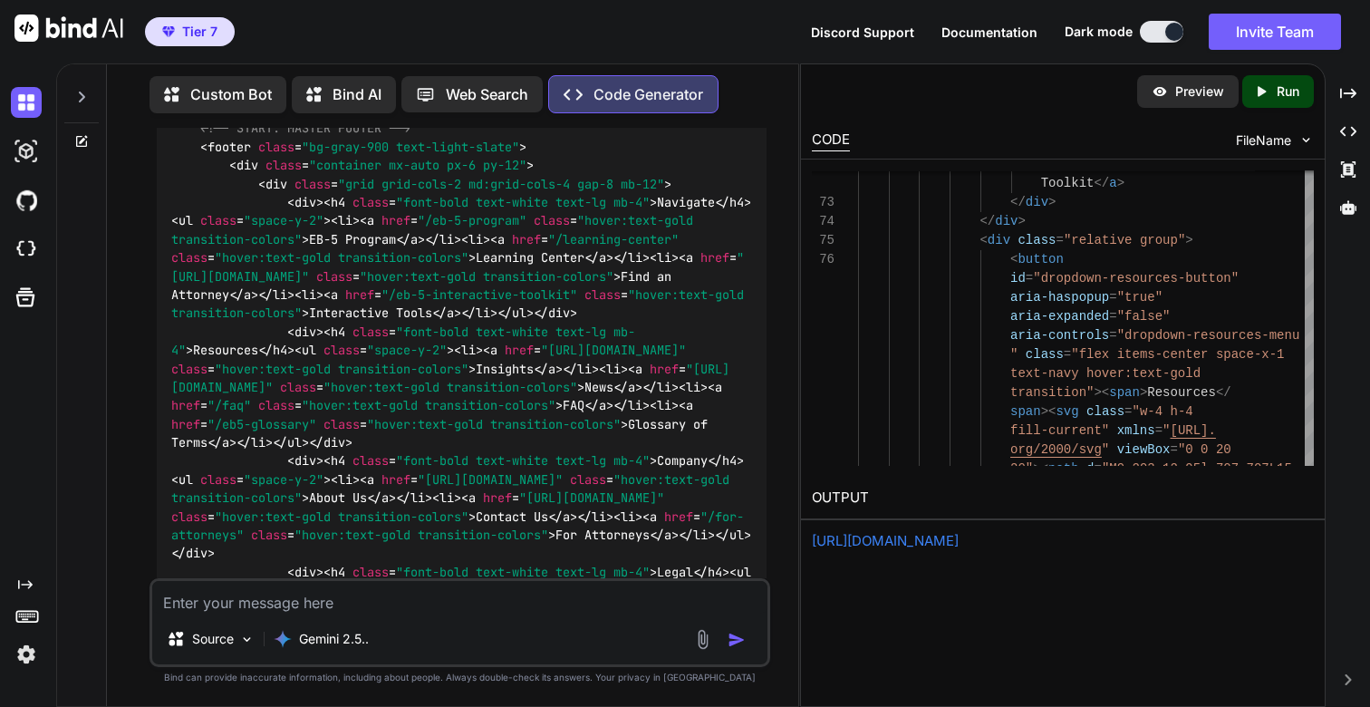
scroll to position [82331, 0]
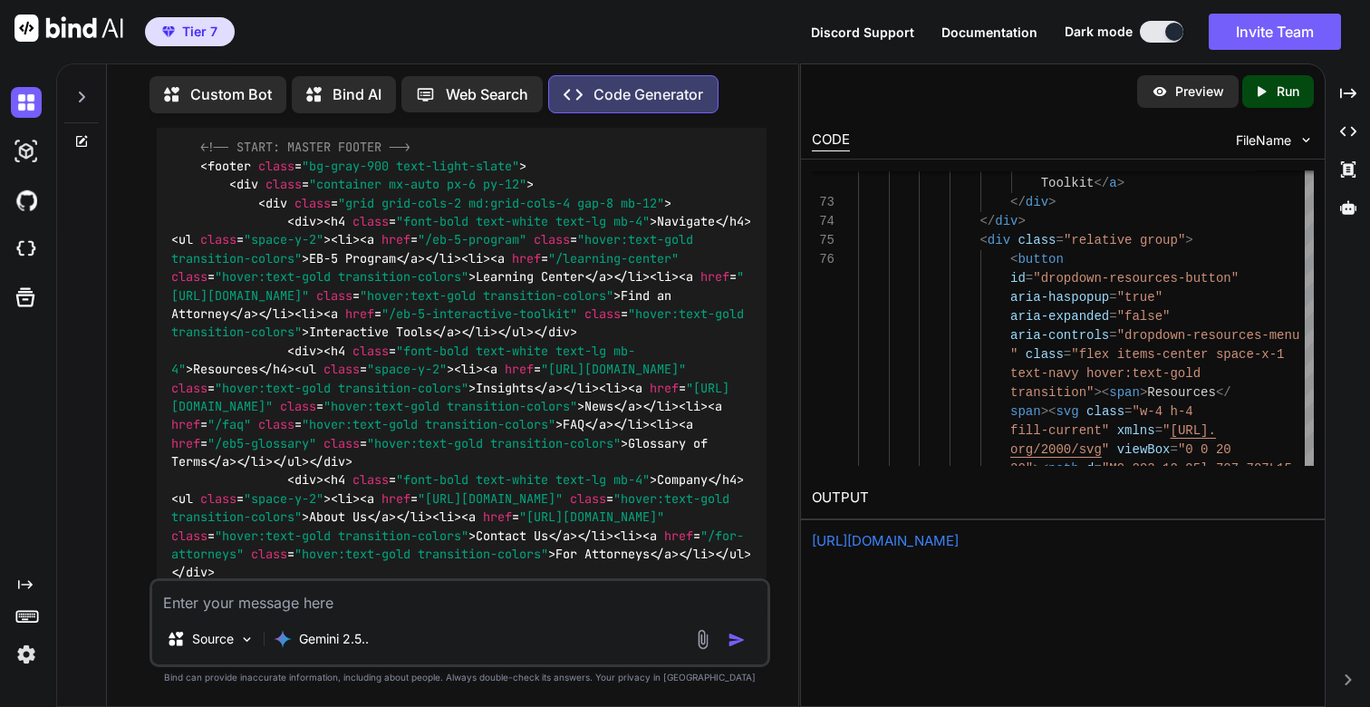
click at [1274, 91] on icon "Created with Pixso." at bounding box center [1265, 91] width 24 height 16
click at [895, 542] on link "[URL][DOMAIN_NAME]" at bounding box center [885, 540] width 147 height 17
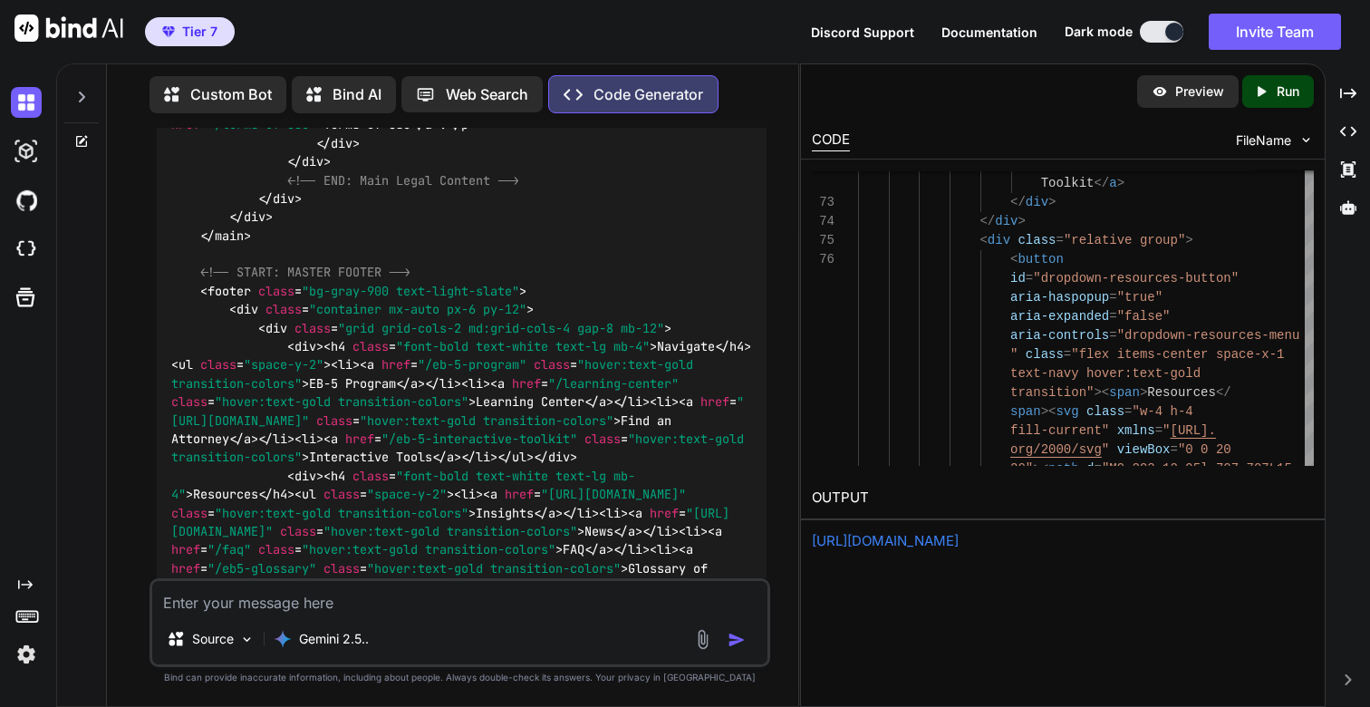
scroll to position [82193, 0]
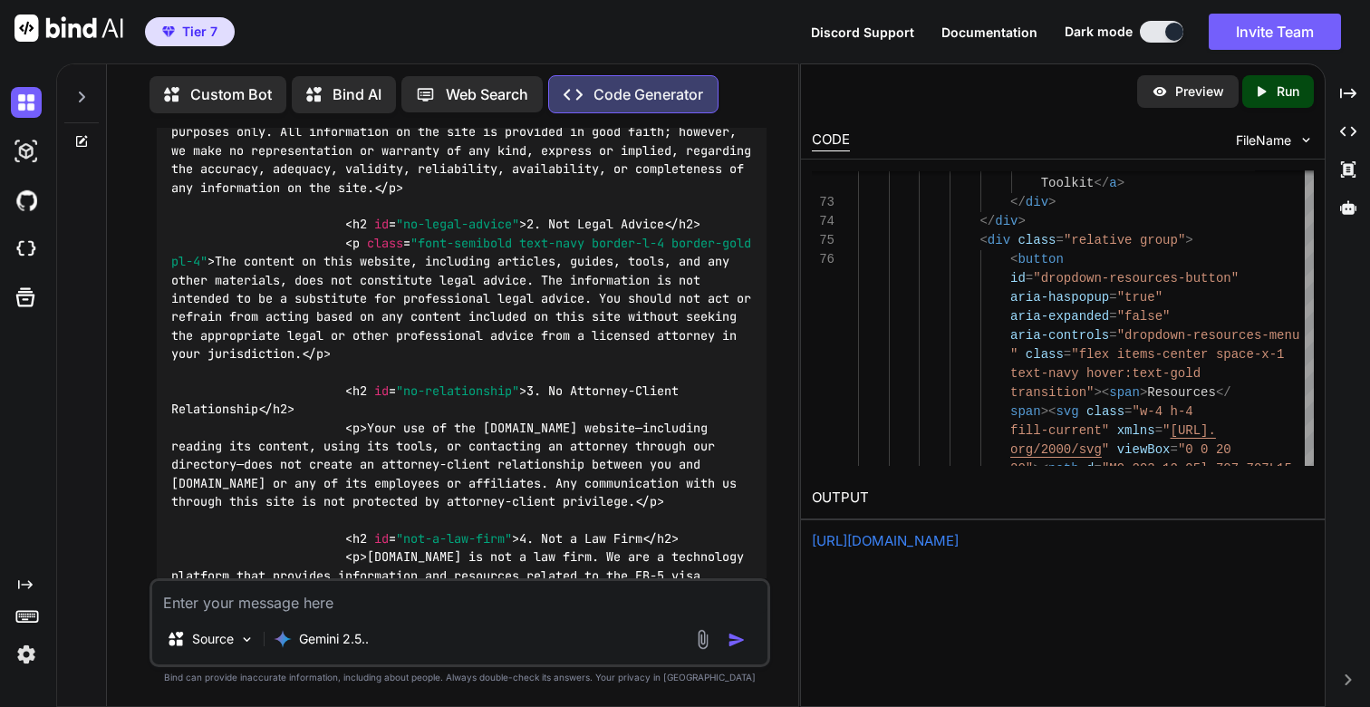
scroll to position [81254, 0]
copy code "disclaimer"
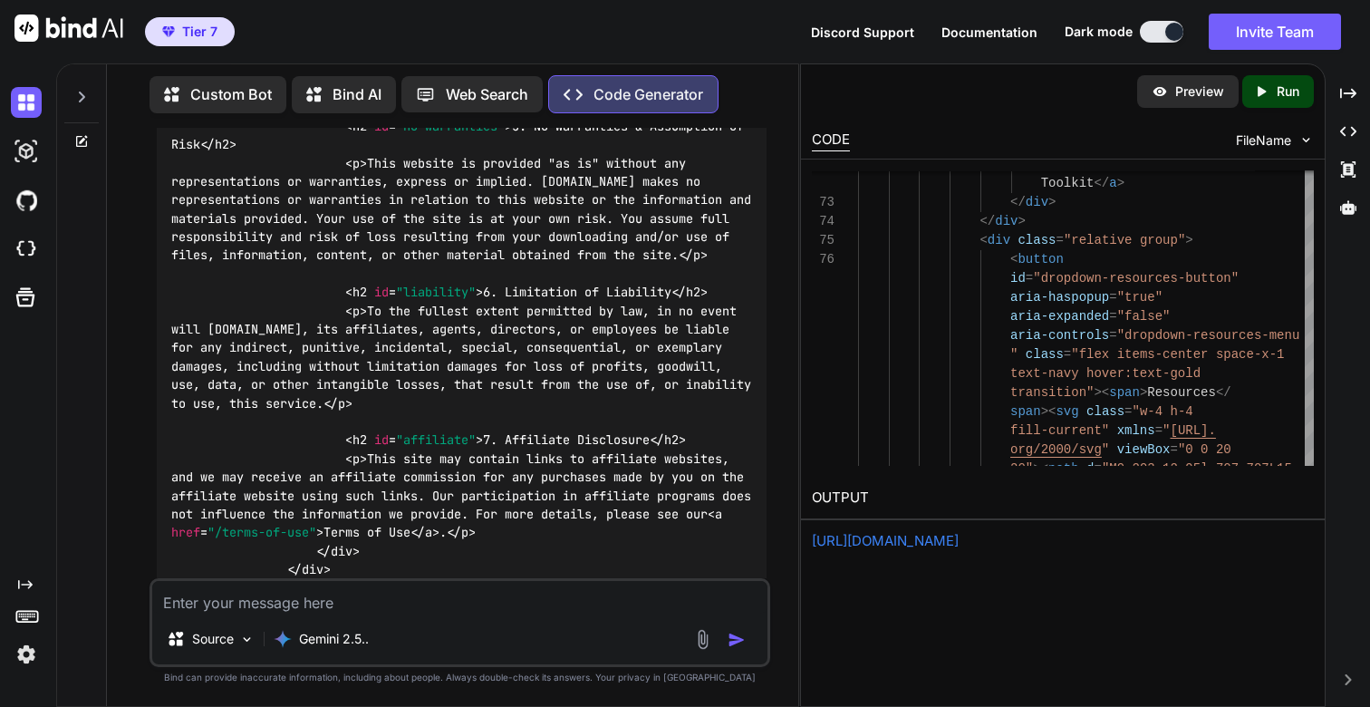
scroll to position [81814, 0]
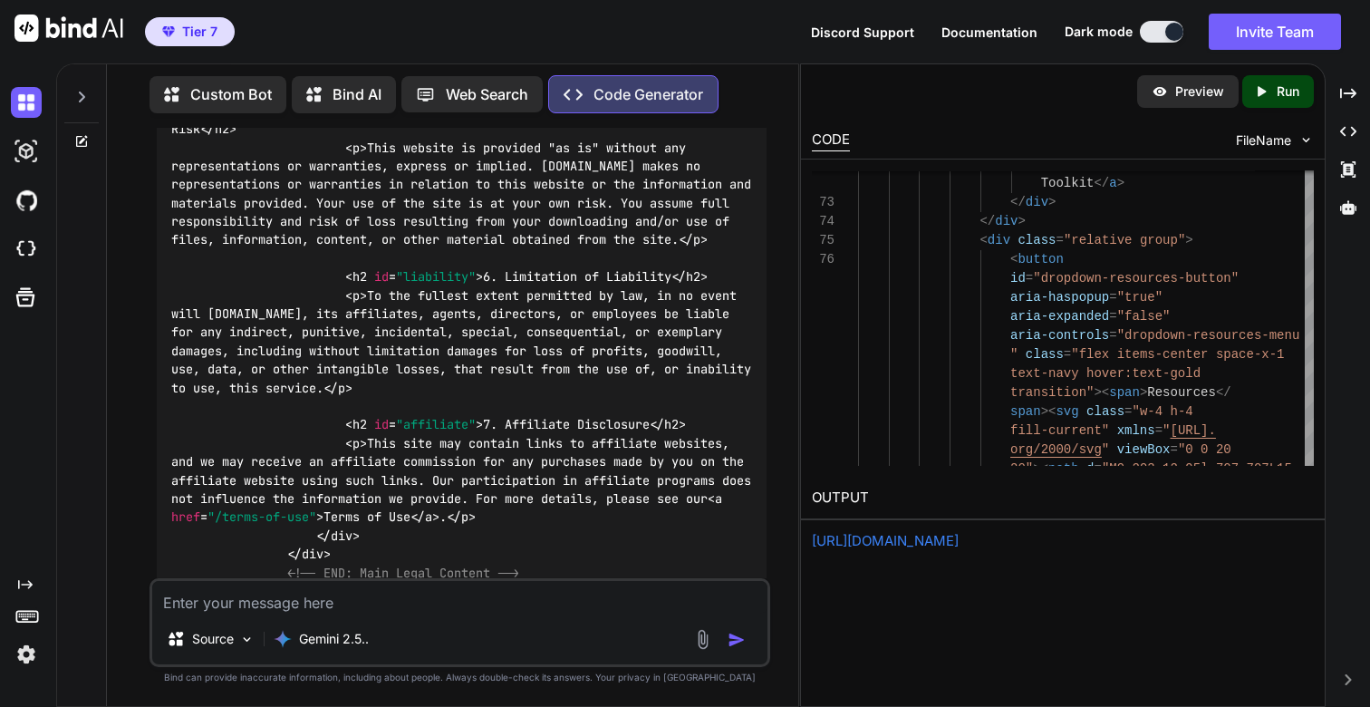
drag, startPoint x: 453, startPoint y: 243, endPoint x: 269, endPoint y: 240, distance: 183.9
copy code "Disclaimer | [DOMAIN_NAME]"
drag, startPoint x: 430, startPoint y: 283, endPoint x: 647, endPoint y: 321, distance: 219.8
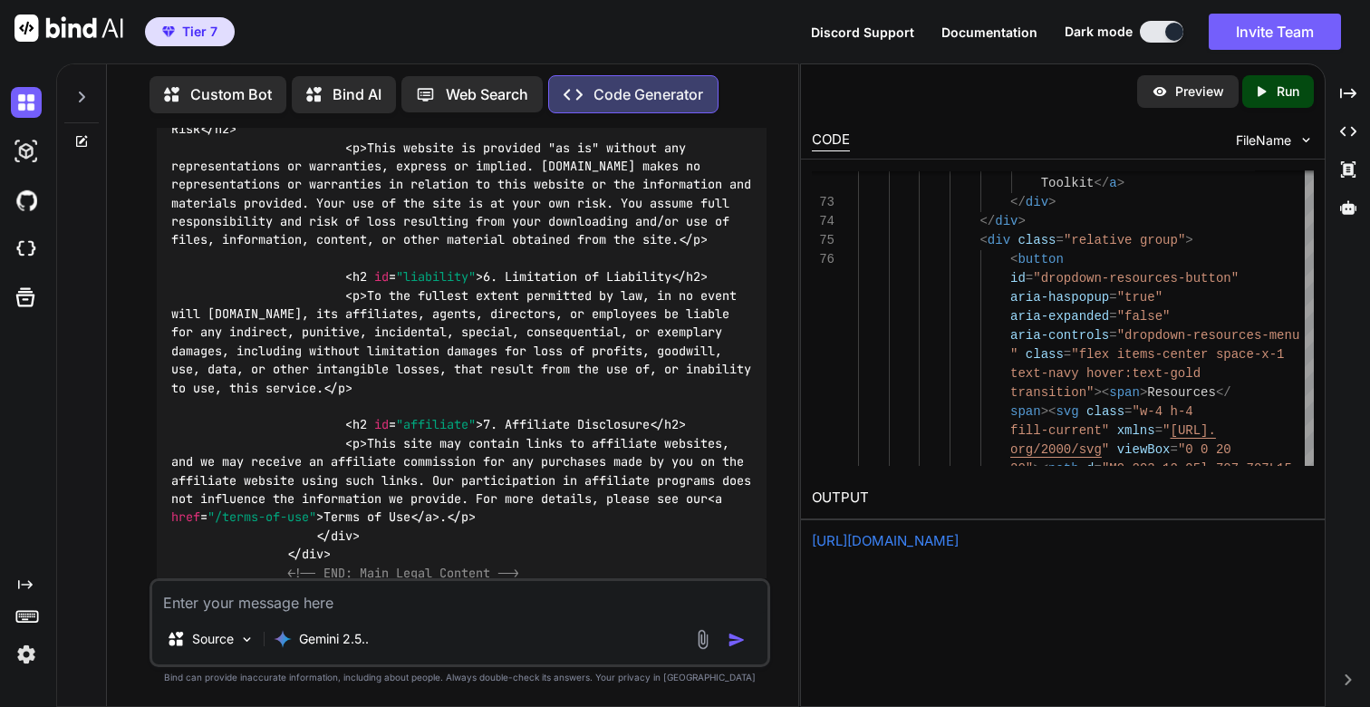
copy code "Read the official disclaimer for [DOMAIN_NAME]. Understand that our content is …"
